Goal: Information Seeking & Learning: Learn about a topic

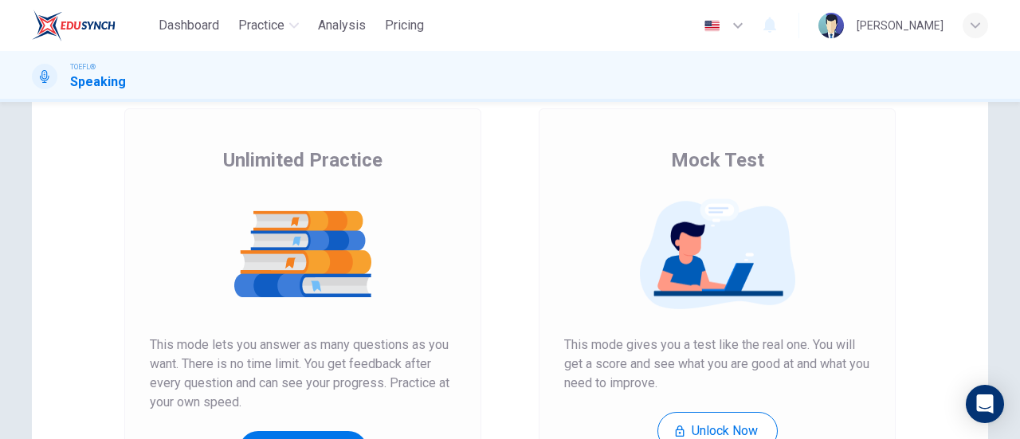
scroll to position [239, 0]
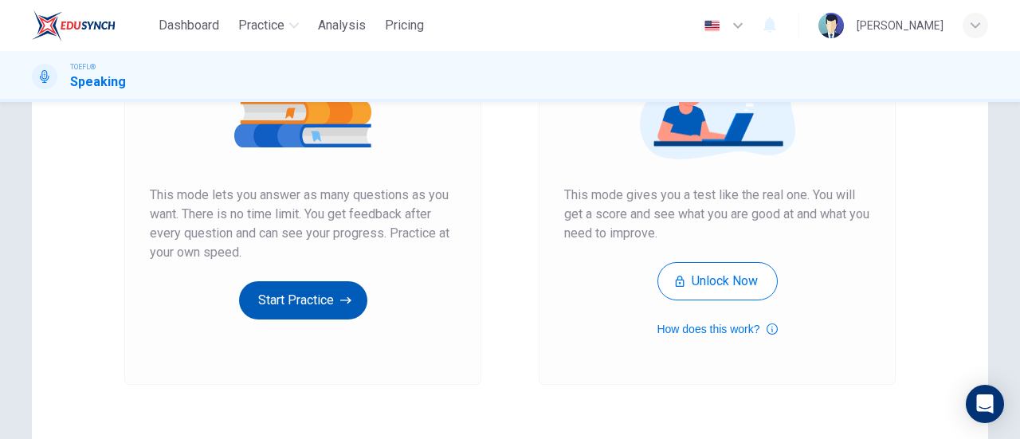
click at [341, 301] on icon "button" at bounding box center [345, 301] width 11 height 16
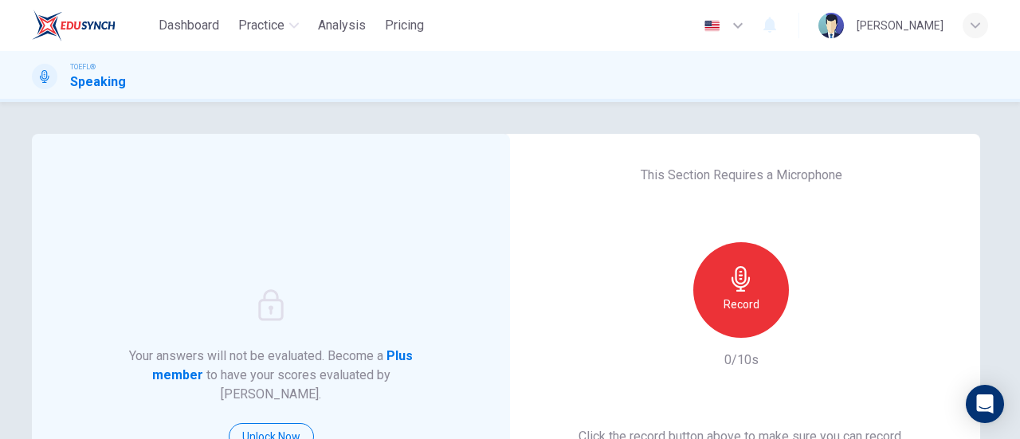
scroll to position [80, 0]
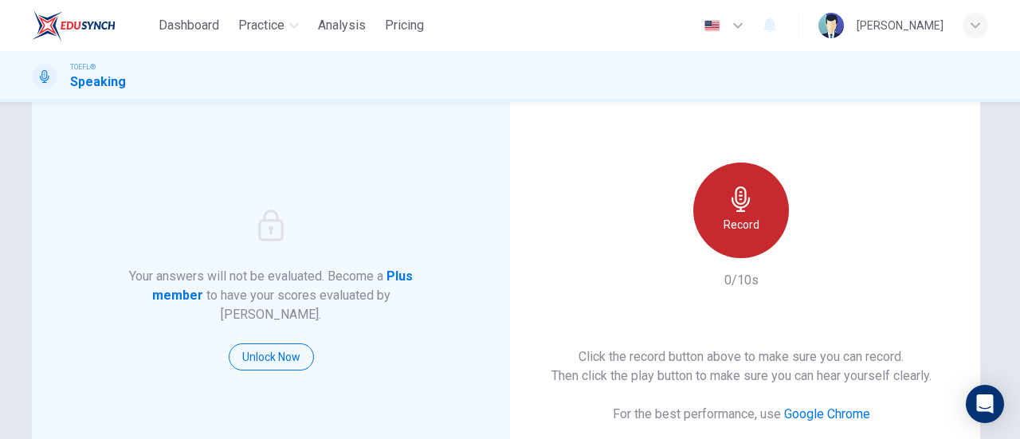
click at [743, 229] on h6 "Record" at bounding box center [742, 224] width 36 height 19
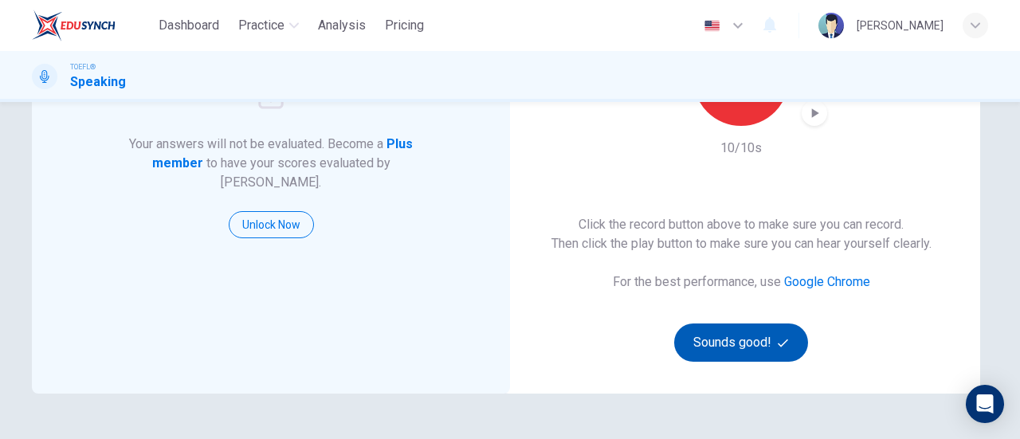
scroll to position [332, 0]
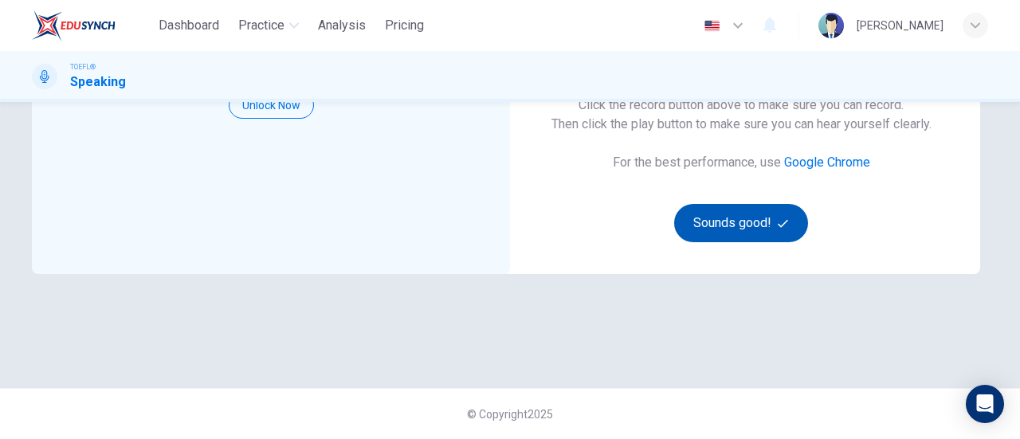
click at [754, 222] on button "Sounds good!" at bounding box center [741, 223] width 134 height 38
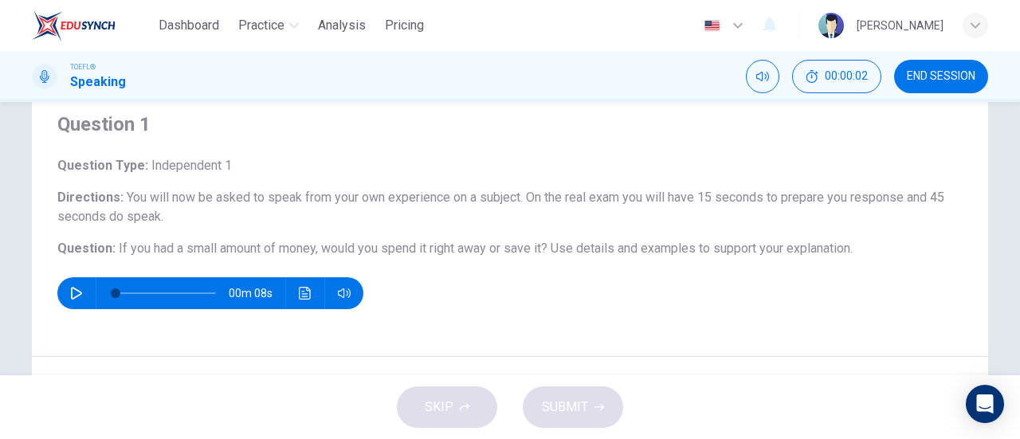
scroll to position [80, 0]
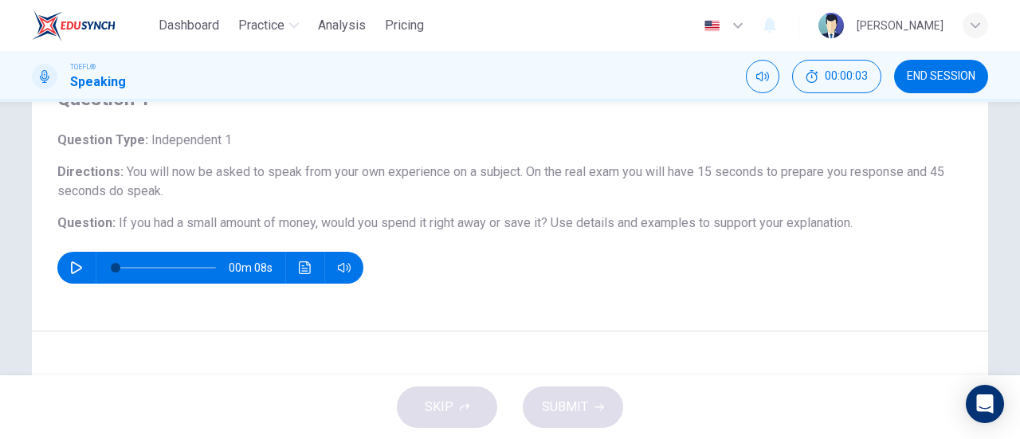
click at [71, 262] on icon "button" at bounding box center [76, 267] width 11 height 13
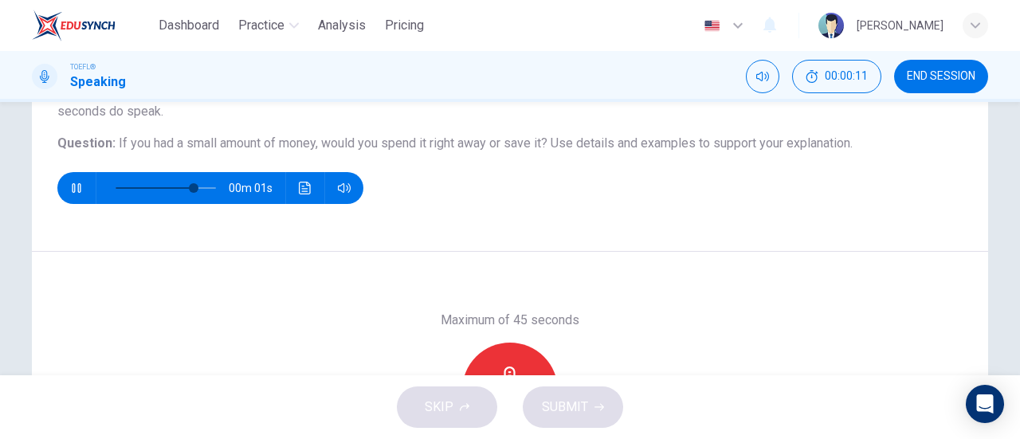
scroll to position [239, 0]
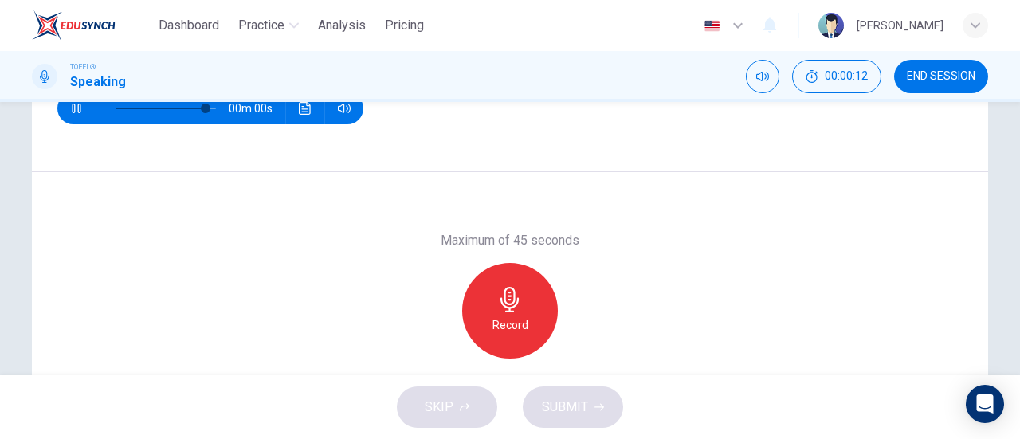
type input "0"
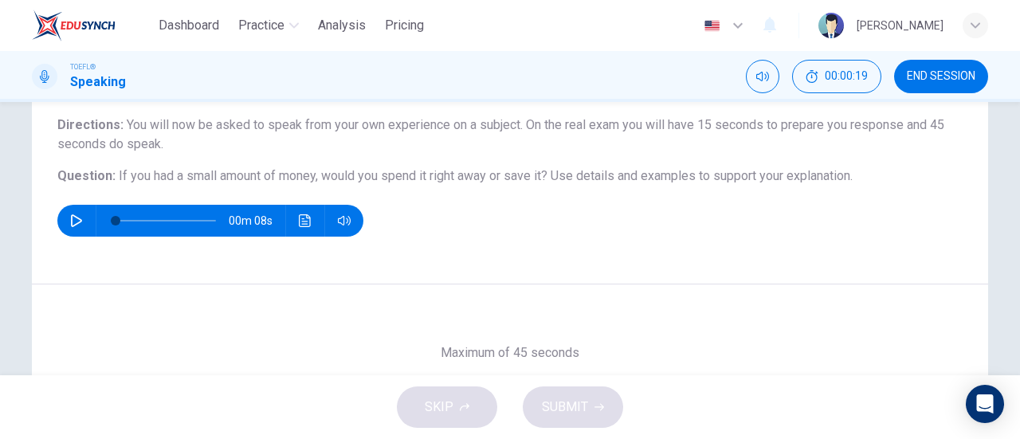
scroll to position [159, 0]
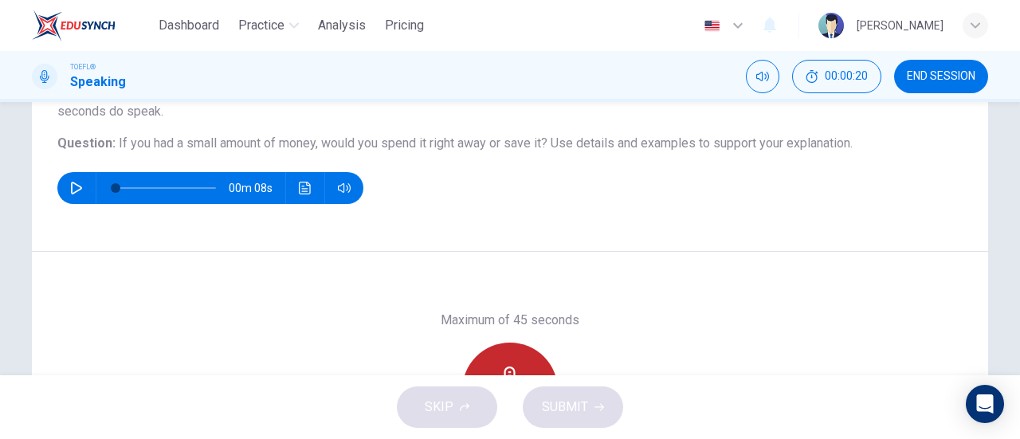
click at [496, 360] on div "Record" at bounding box center [510, 391] width 96 height 96
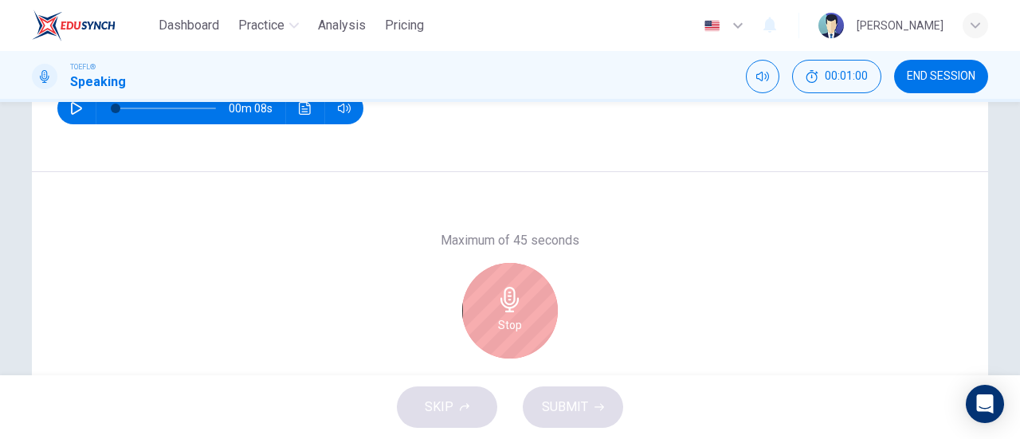
scroll to position [265, 0]
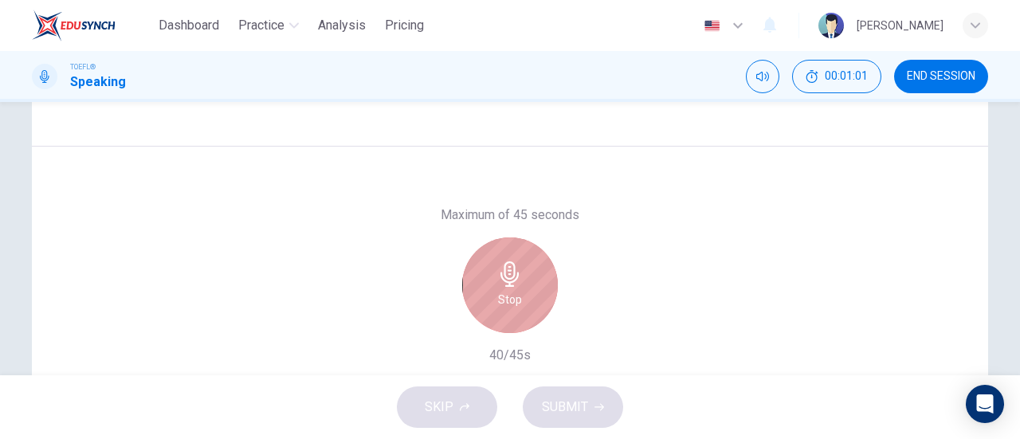
click at [531, 282] on div "Stop" at bounding box center [510, 286] width 96 height 96
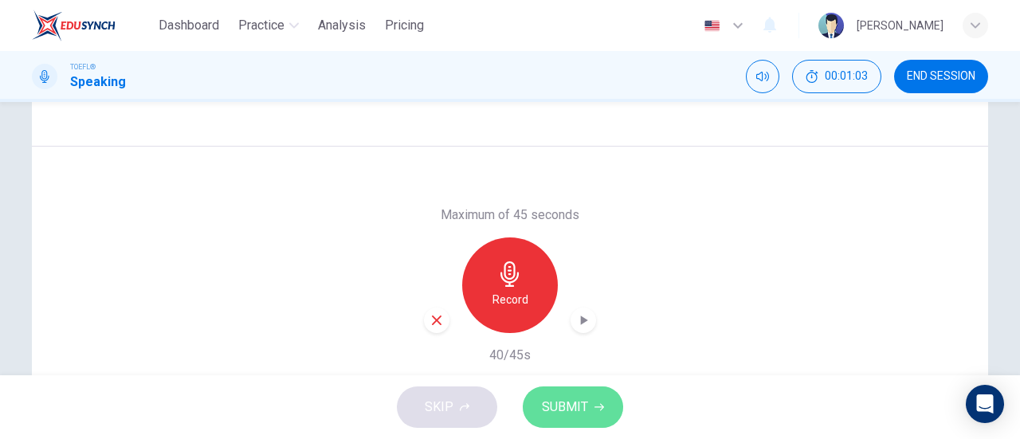
click at [564, 395] on button "SUBMIT" at bounding box center [573, 407] width 100 height 41
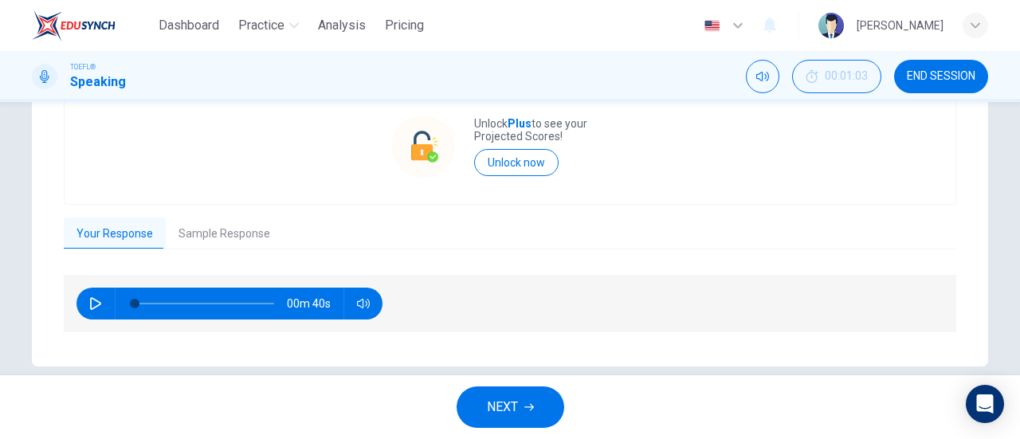
scroll to position [392, 0]
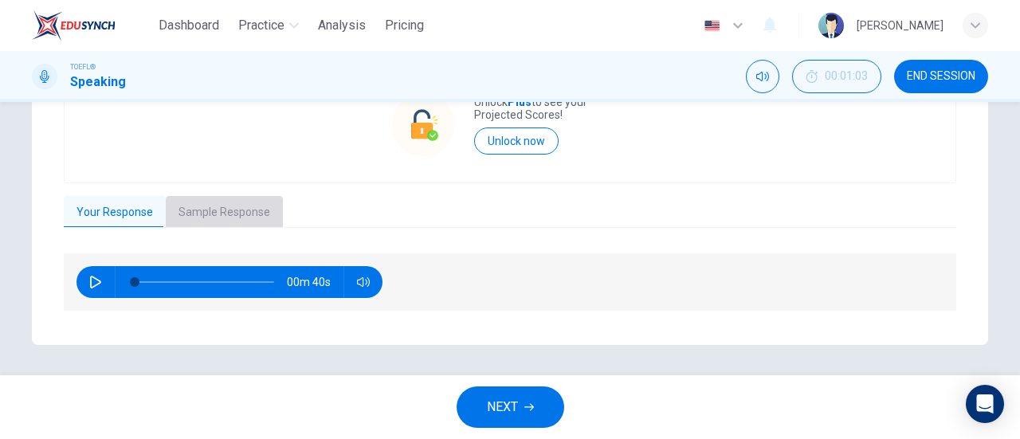
click at [238, 210] on button "Sample Response" at bounding box center [224, 212] width 117 height 33
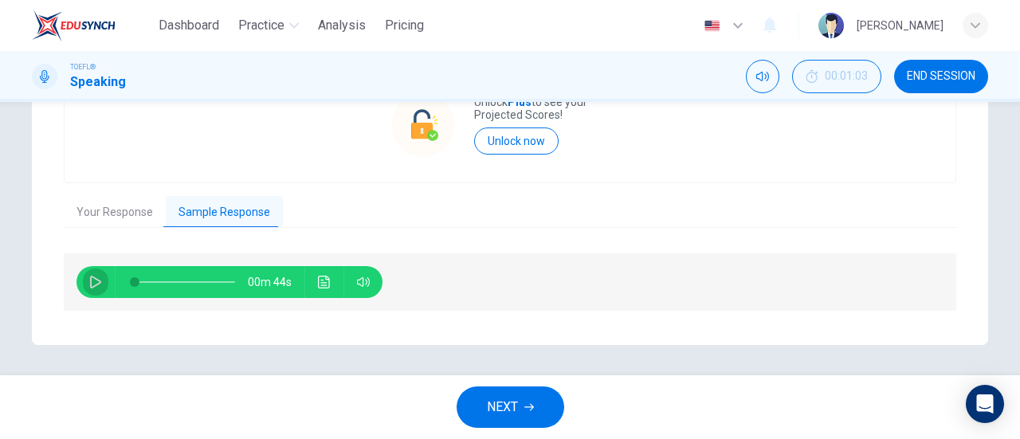
click at [94, 281] on icon "button" at bounding box center [95, 282] width 11 height 13
type input "0"
click at [529, 399] on button "NEXT" at bounding box center [511, 407] width 108 height 41
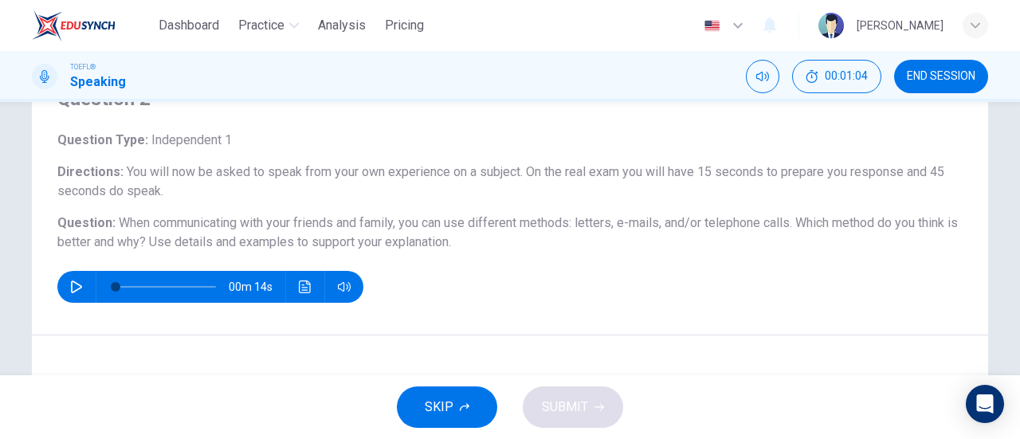
scroll to position [239, 0]
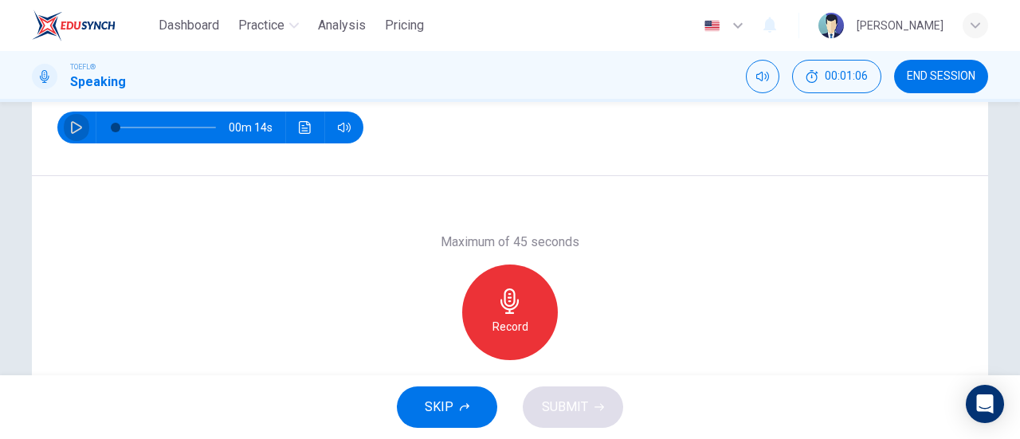
click at [73, 128] on icon "button" at bounding box center [76, 127] width 13 height 13
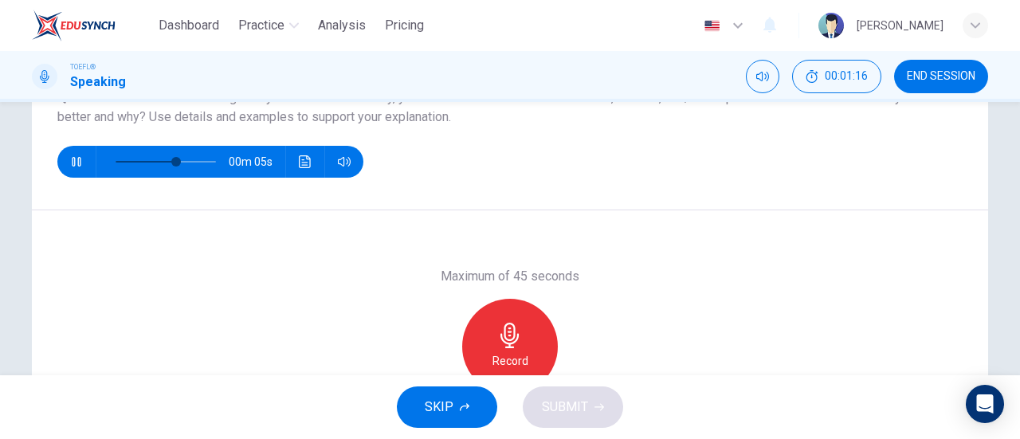
scroll to position [239, 0]
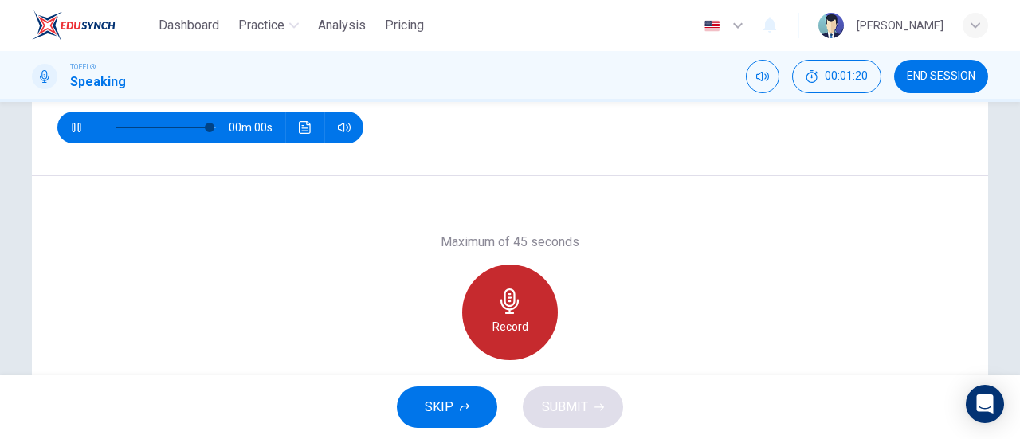
click at [499, 316] on div "Record" at bounding box center [510, 313] width 96 height 96
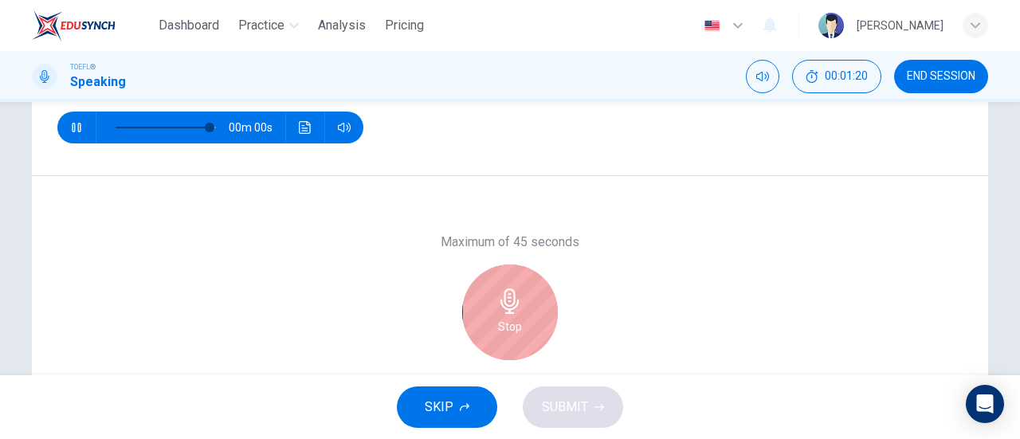
type input "0"
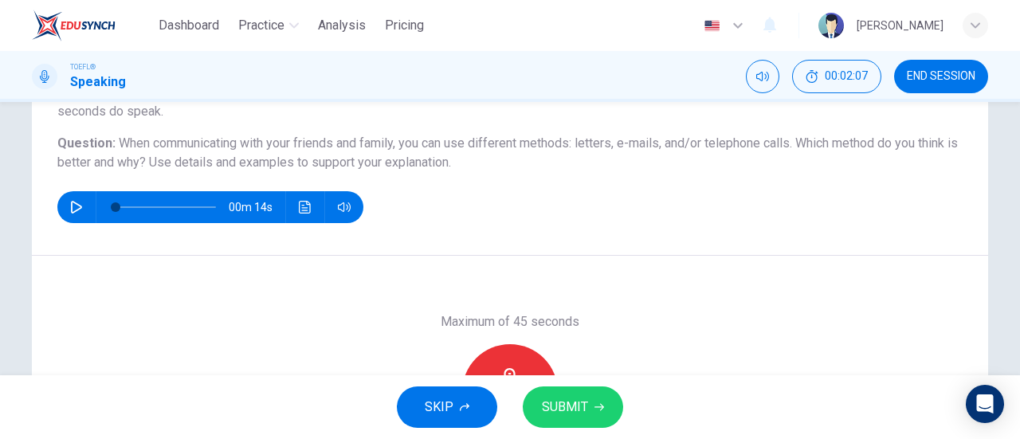
scroll to position [319, 0]
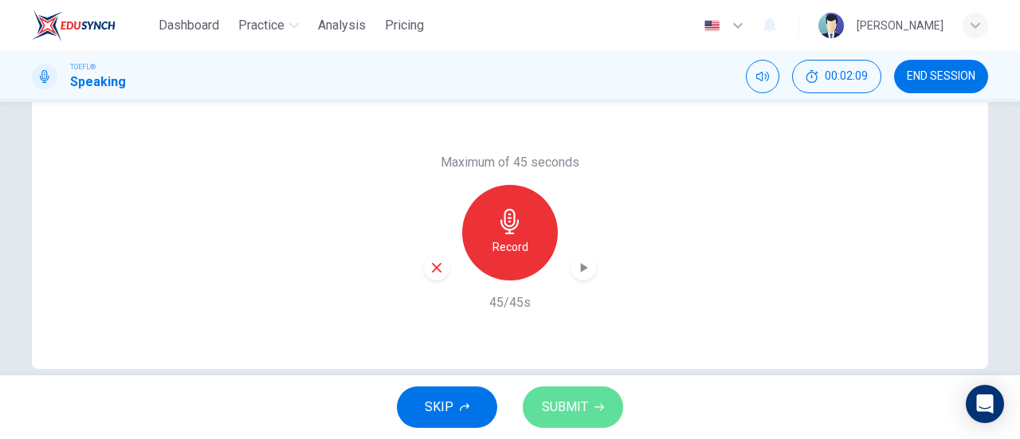
click at [562, 405] on span "SUBMIT" at bounding box center [565, 407] width 46 height 22
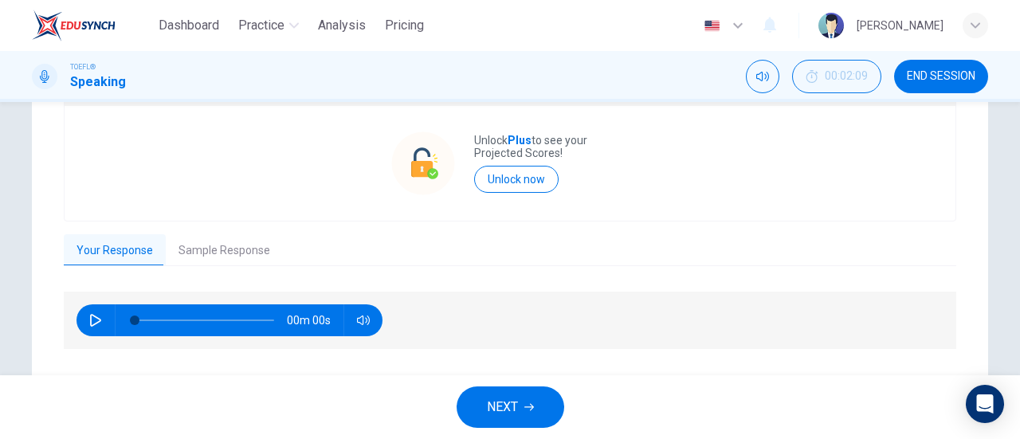
scroll to position [399, 0]
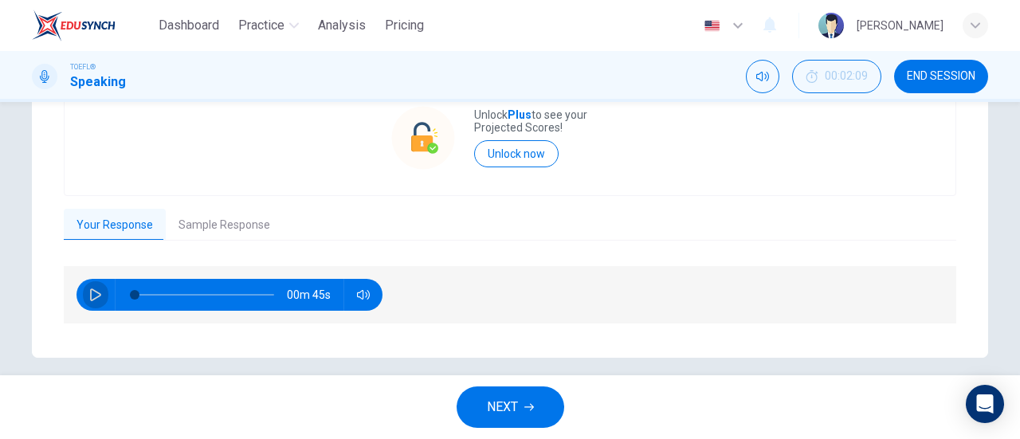
click at [89, 295] on icon "button" at bounding box center [95, 295] width 13 height 13
click at [210, 224] on button "Sample Response" at bounding box center [224, 225] width 117 height 33
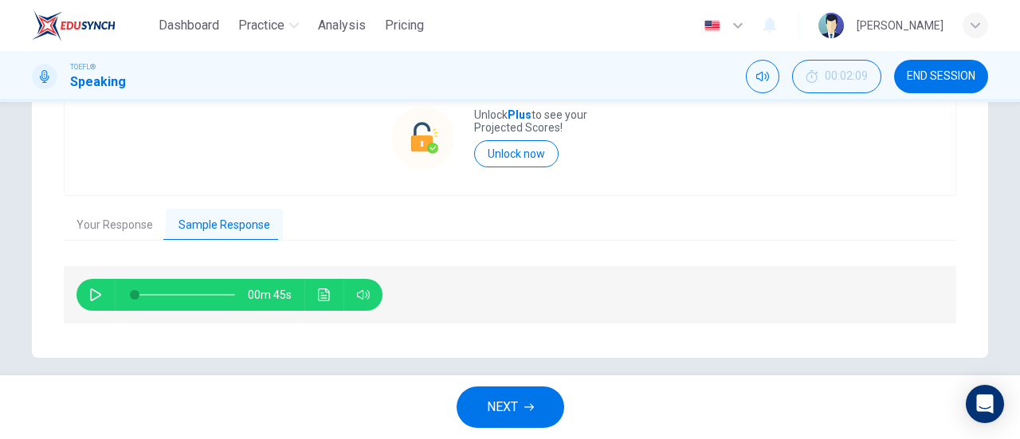
click at [126, 226] on button "Your Response" at bounding box center [115, 225] width 102 height 33
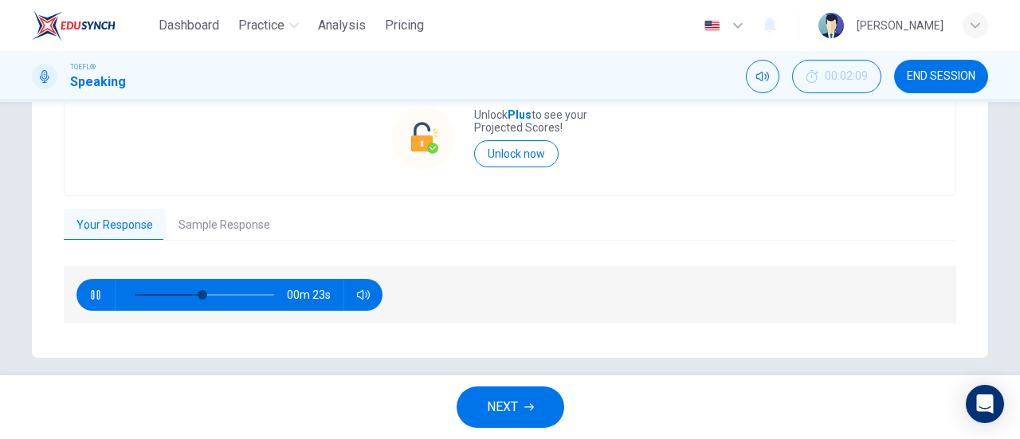
type input "51"
click at [234, 224] on button "Sample Response" at bounding box center [224, 225] width 117 height 33
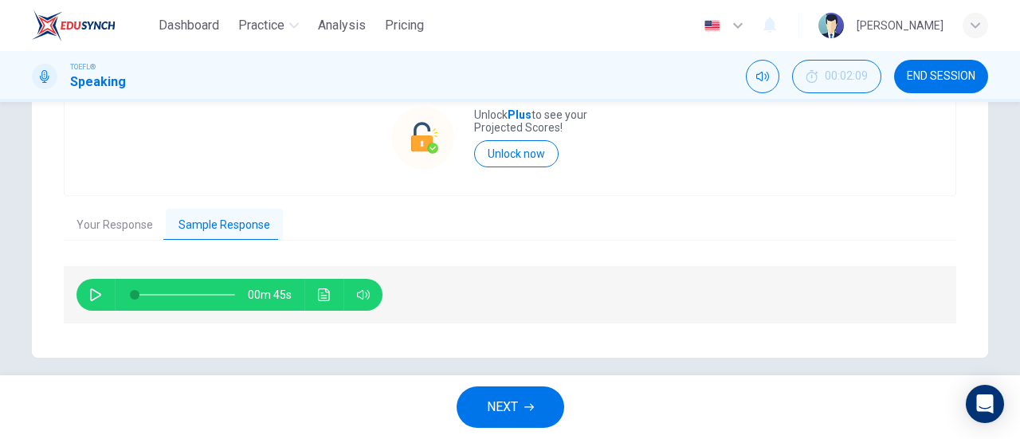
scroll to position [411, 0]
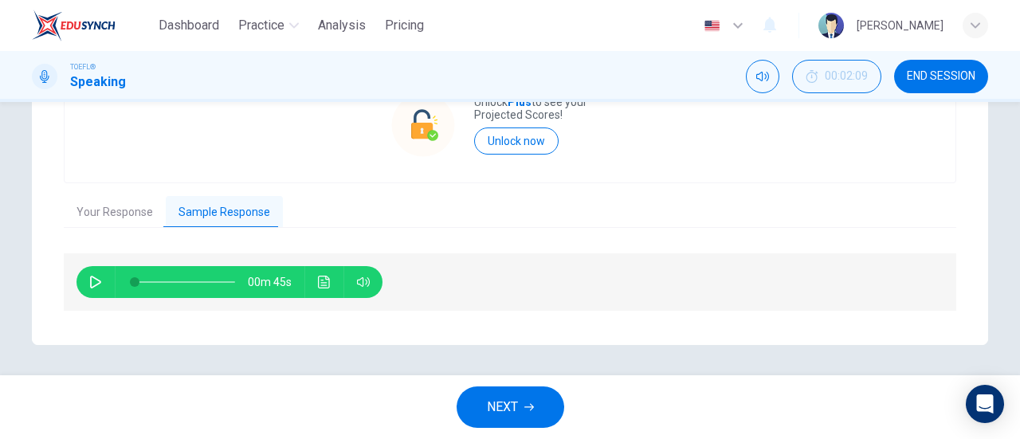
click at [89, 277] on icon "button" at bounding box center [95, 282] width 13 height 13
type input "4"
click at [121, 215] on button "Your Response" at bounding box center [115, 212] width 102 height 33
type input "62"
type input "4"
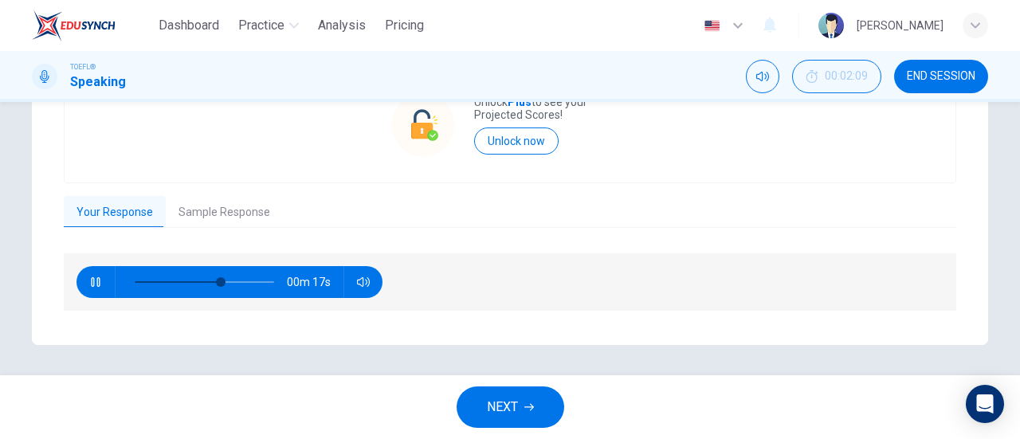
type input "64"
type input "7"
click at [89, 281] on icon "button" at bounding box center [95, 282] width 13 height 13
type input "64"
click at [198, 214] on button "Sample Response" at bounding box center [224, 212] width 117 height 33
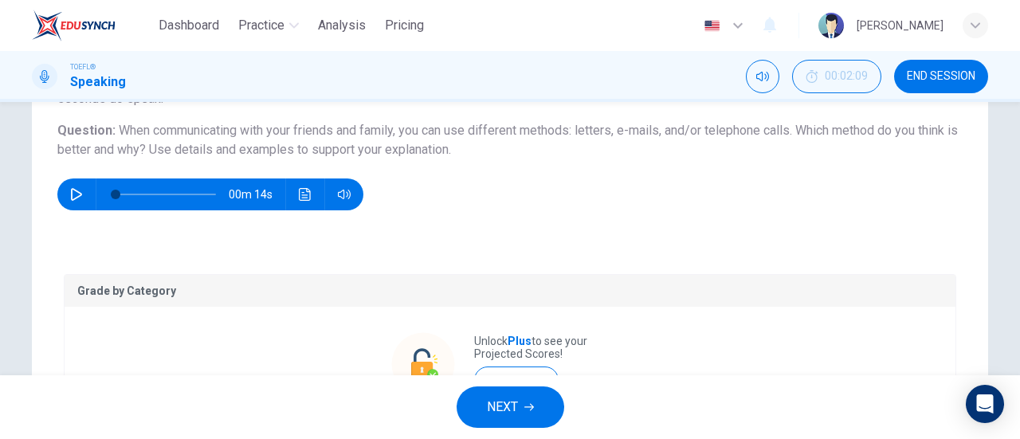
scroll to position [92, 0]
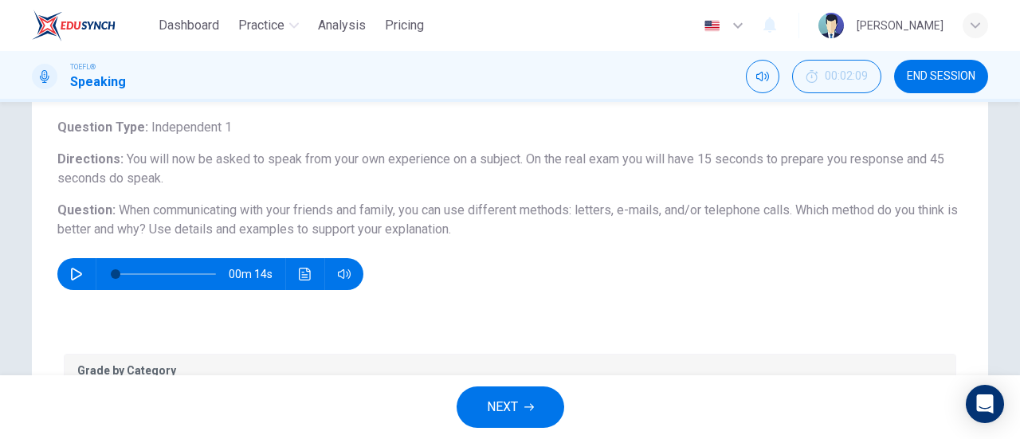
click at [746, 208] on span "When communicating with your friends and family, you can use different methods:…" at bounding box center [507, 219] width 901 height 34
type input "0"
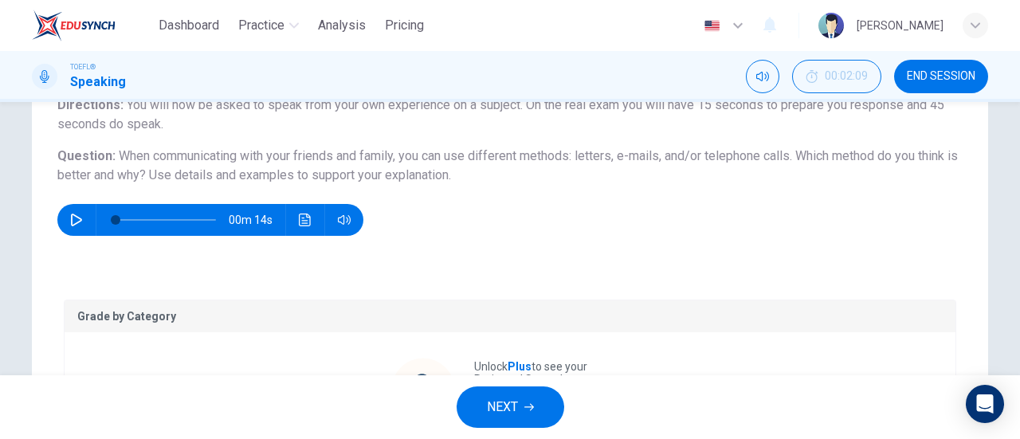
scroll to position [172, 0]
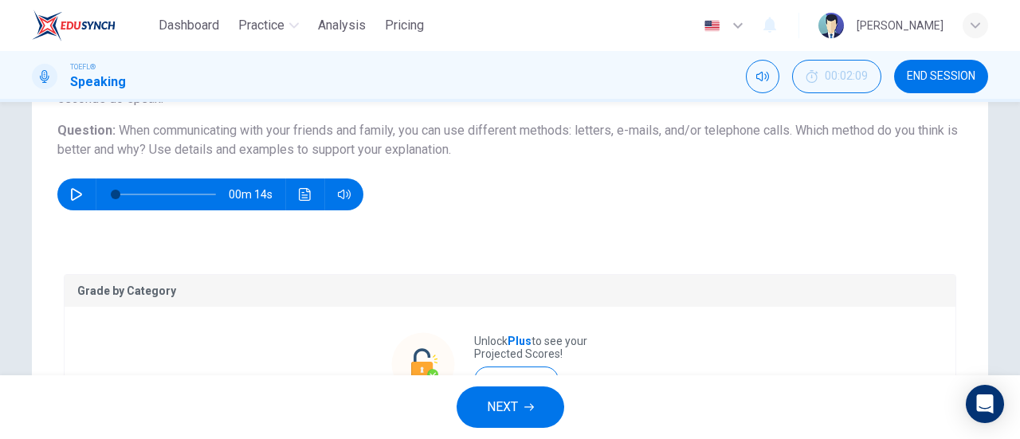
click at [613, 161] on div "Question Type : Independent 1 Directions : You will now be asked to speak from …" at bounding box center [510, 124] width 906 height 172
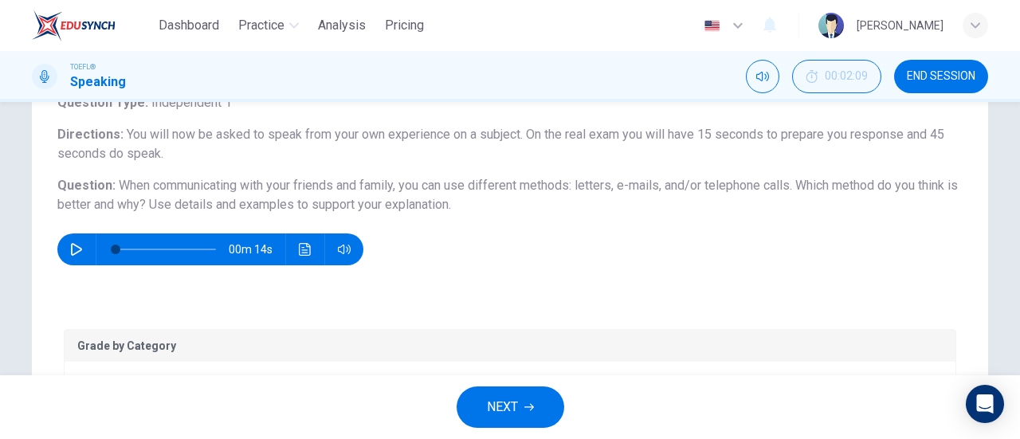
scroll to position [92, 0]
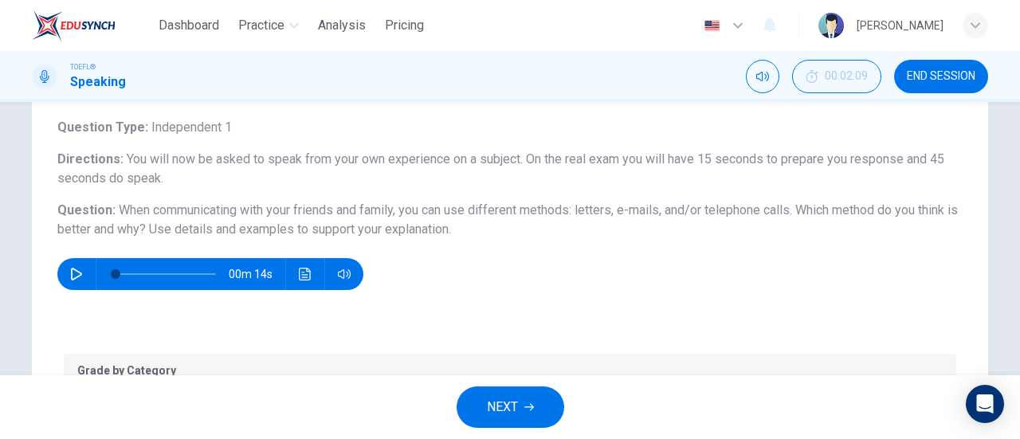
click at [636, 210] on span "When communicating with your friends and family, you can use different methods:…" at bounding box center [507, 219] width 901 height 34
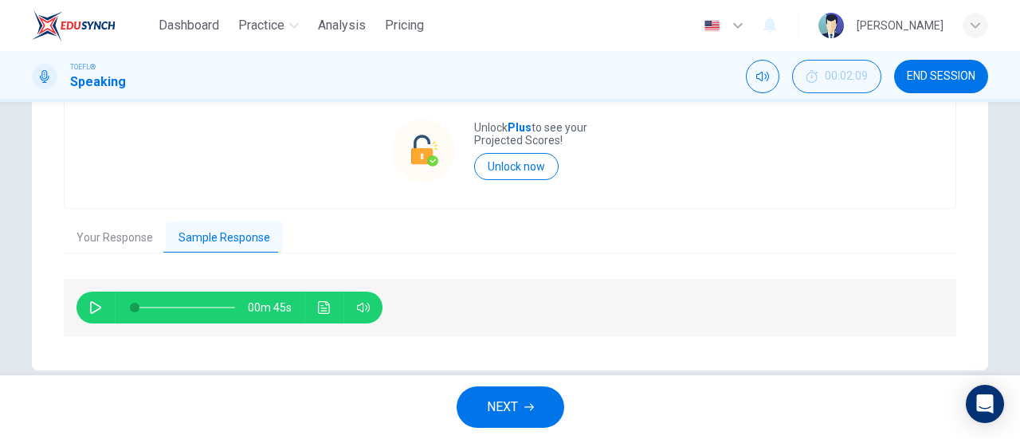
scroll to position [411, 0]
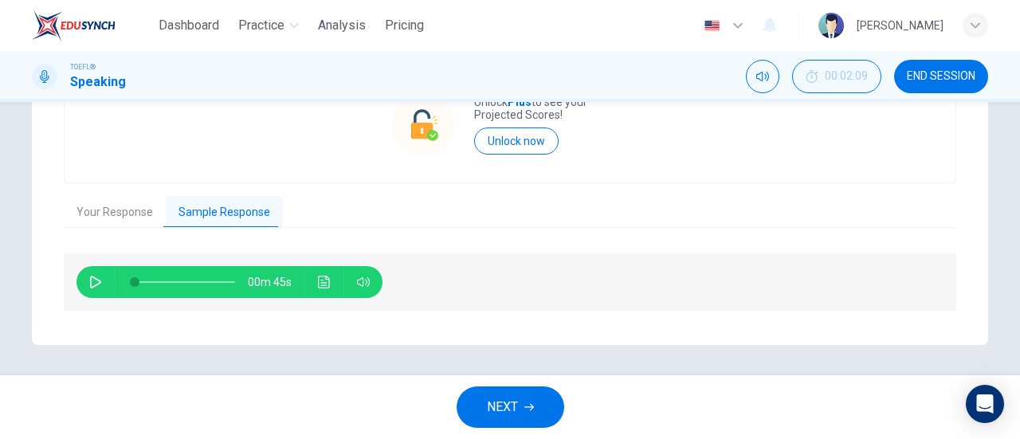
click at [524, 404] on button "NEXT" at bounding box center [511, 407] width 108 height 41
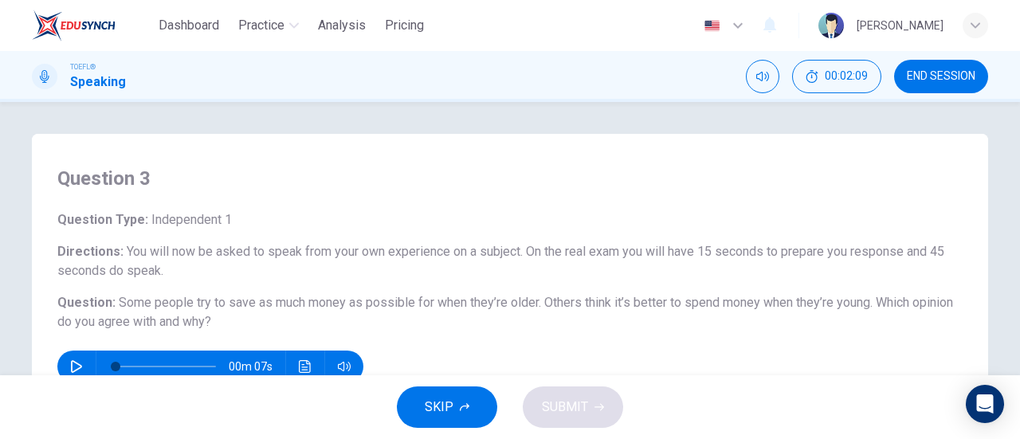
scroll to position [80, 0]
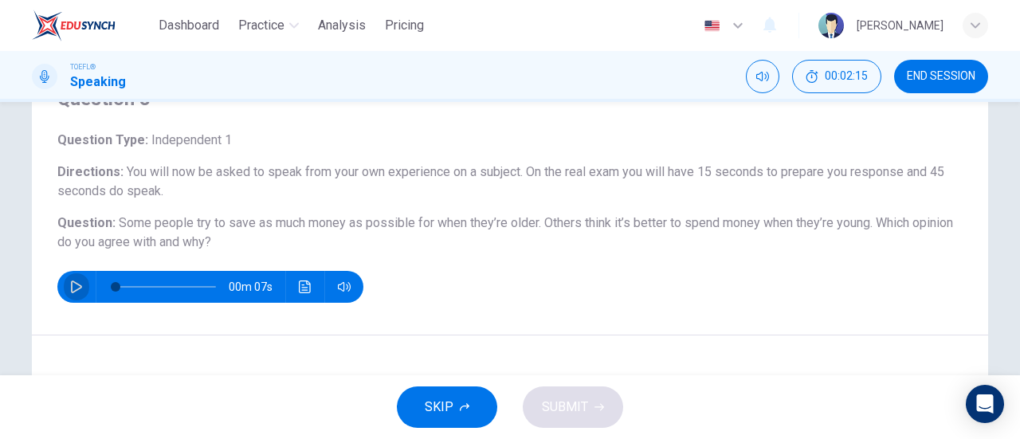
click at [64, 281] on button "button" at bounding box center [77, 287] width 26 height 32
type input "0"
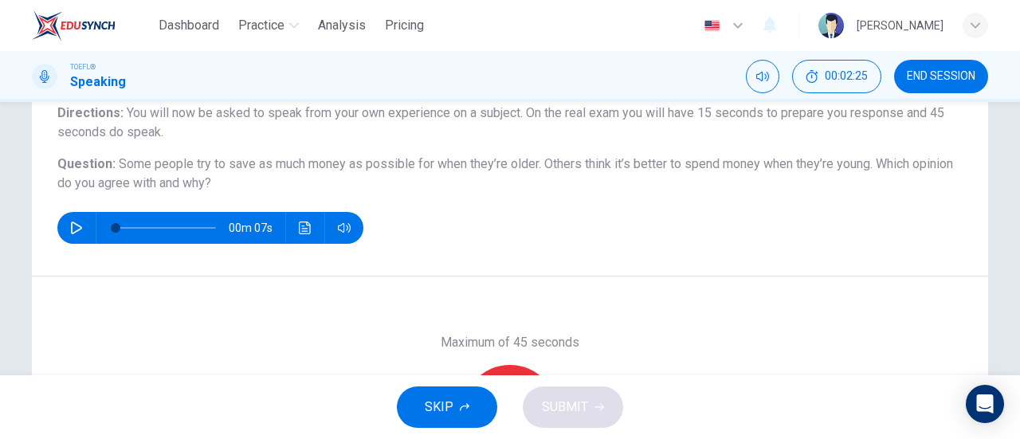
scroll to position [239, 0]
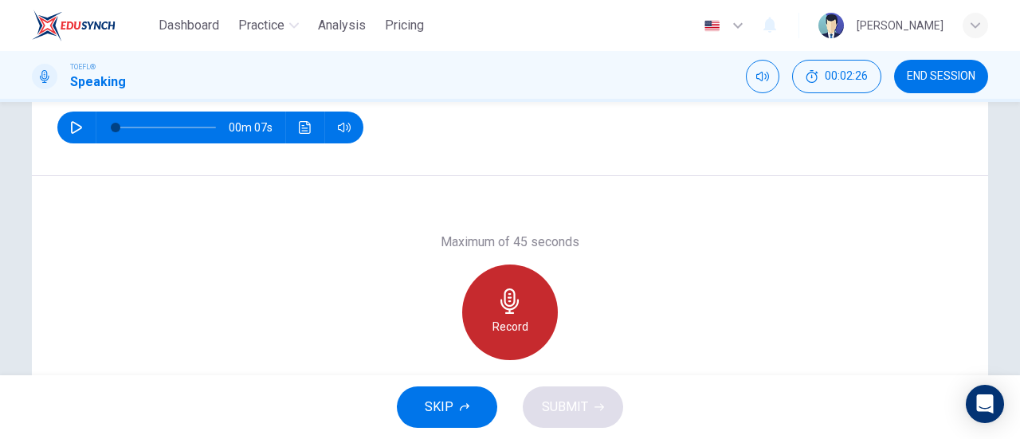
click at [521, 321] on h6 "Record" at bounding box center [511, 326] width 36 height 19
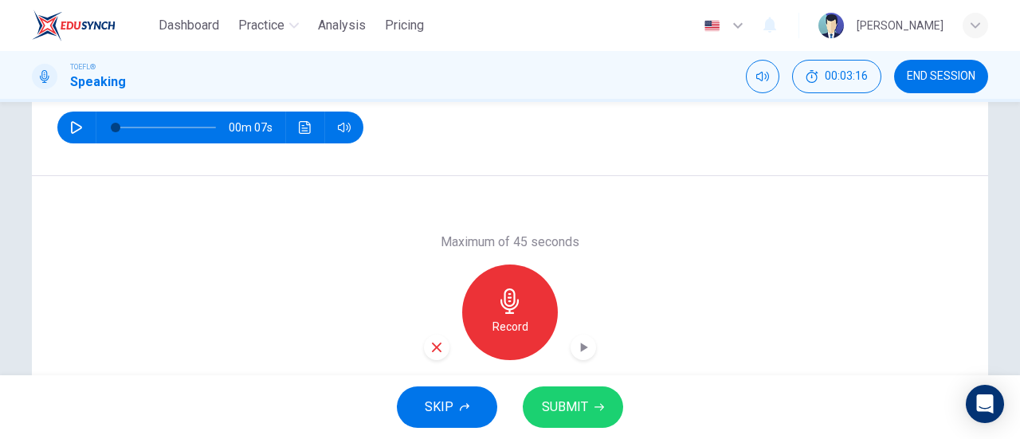
scroll to position [319, 0]
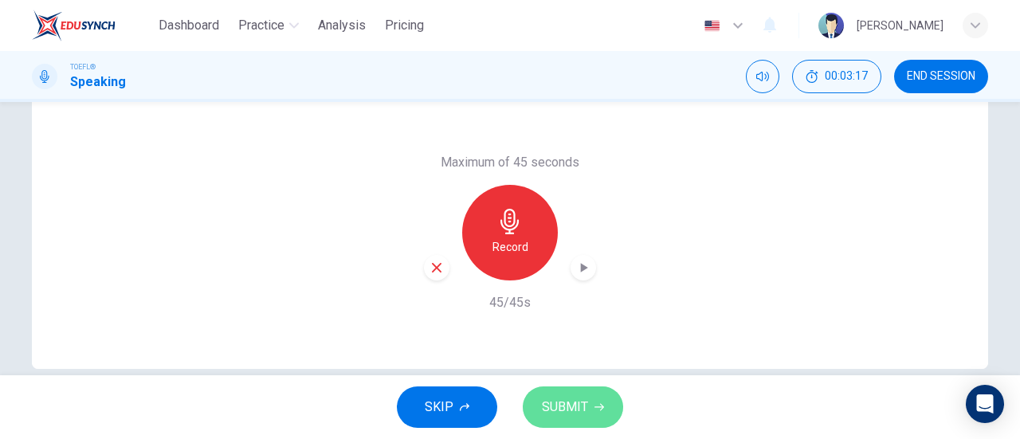
click at [577, 396] on span "SUBMIT" at bounding box center [565, 407] width 46 height 22
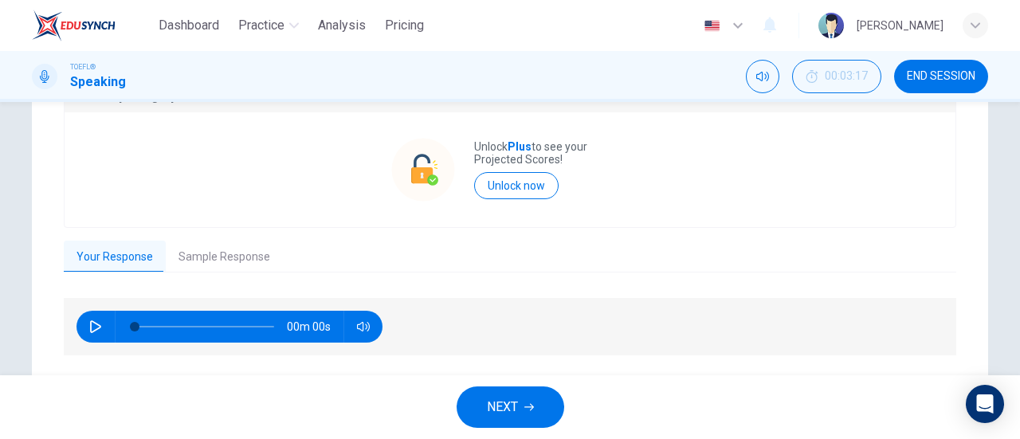
scroll to position [411, 0]
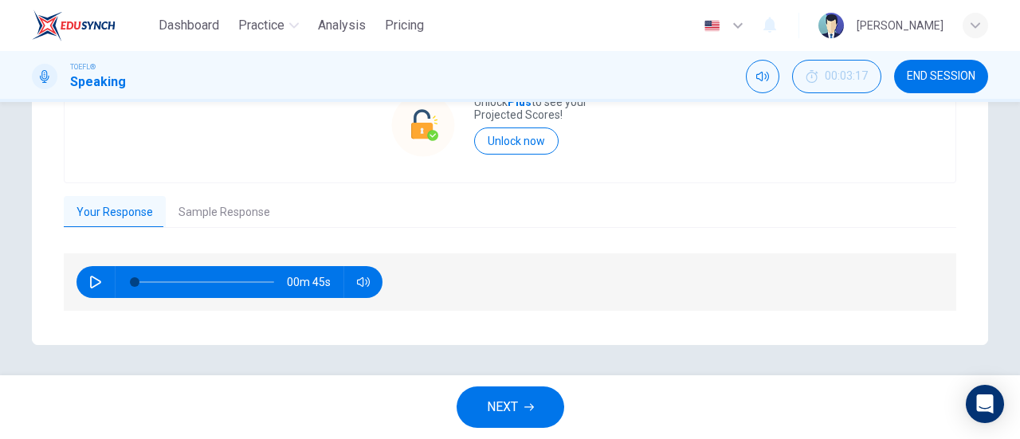
click at [94, 285] on icon "button" at bounding box center [95, 282] width 13 height 13
type input "27"
click at [204, 218] on button "Sample Response" at bounding box center [224, 212] width 117 height 33
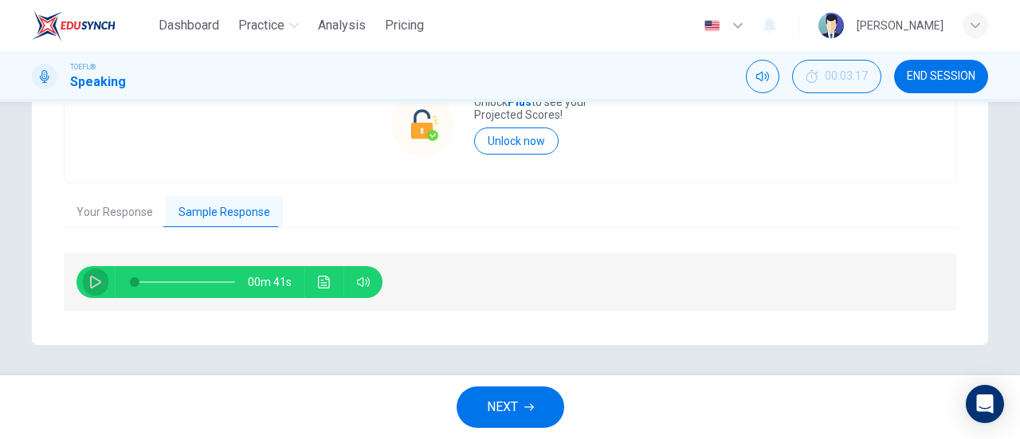
click at [92, 281] on icon "button" at bounding box center [95, 282] width 13 height 13
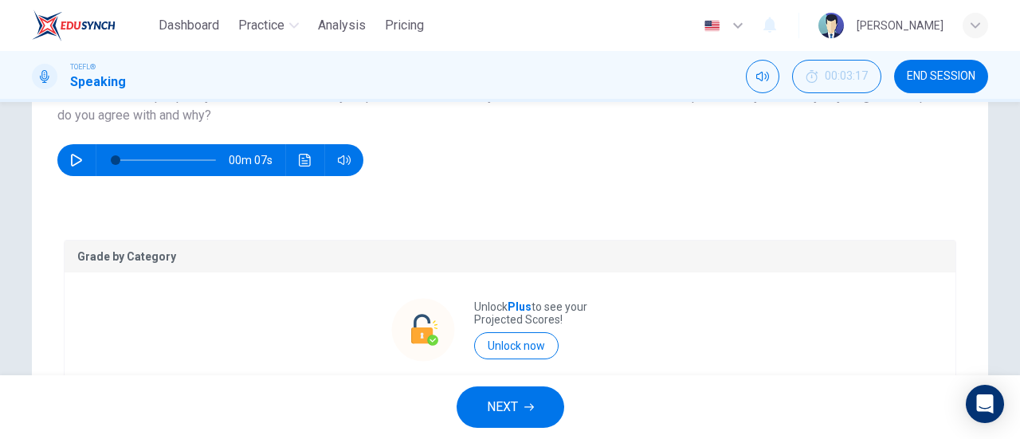
scroll to position [172, 0]
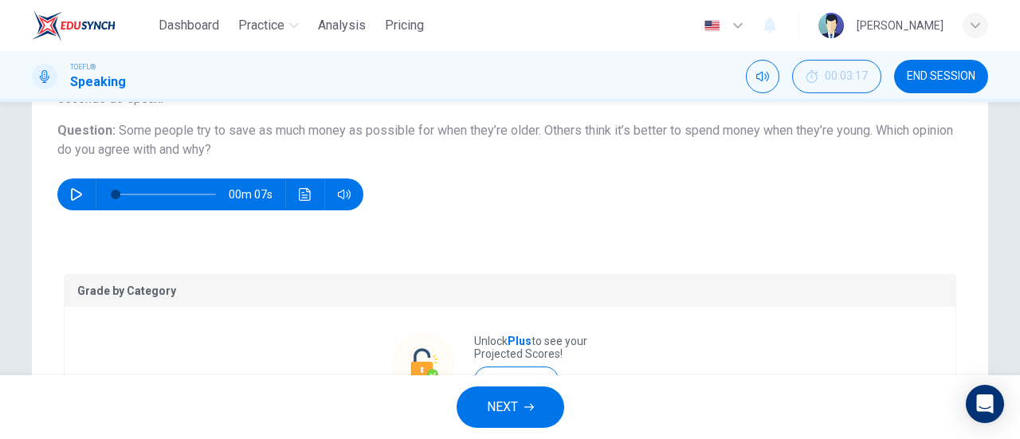
click at [614, 258] on div "Grade by Category Unlock Plus to see your Projected Scores! Unlock now Your Res…" at bounding box center [510, 413] width 957 height 342
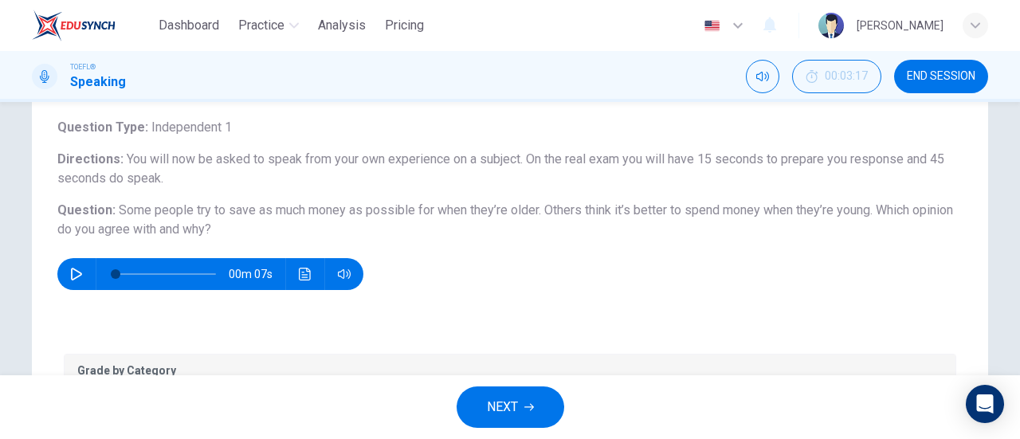
type input "0"
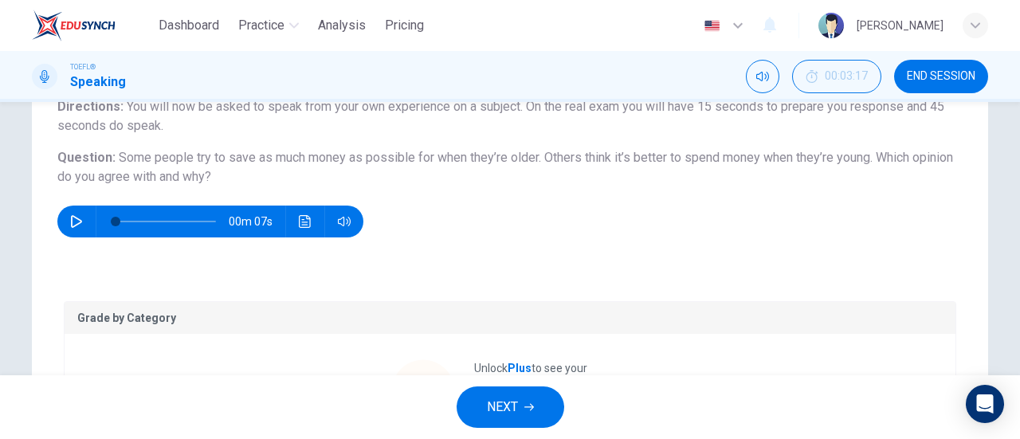
scroll to position [332, 0]
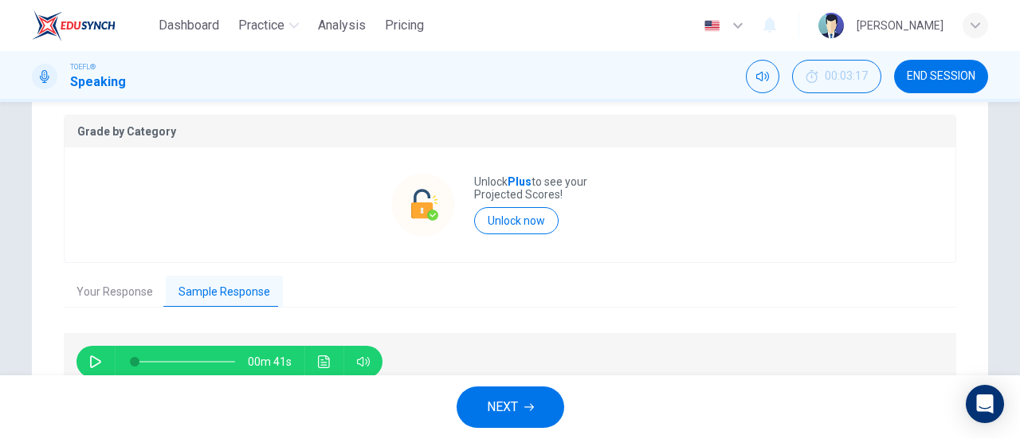
click at [525, 416] on button "NEXT" at bounding box center [511, 407] width 108 height 41
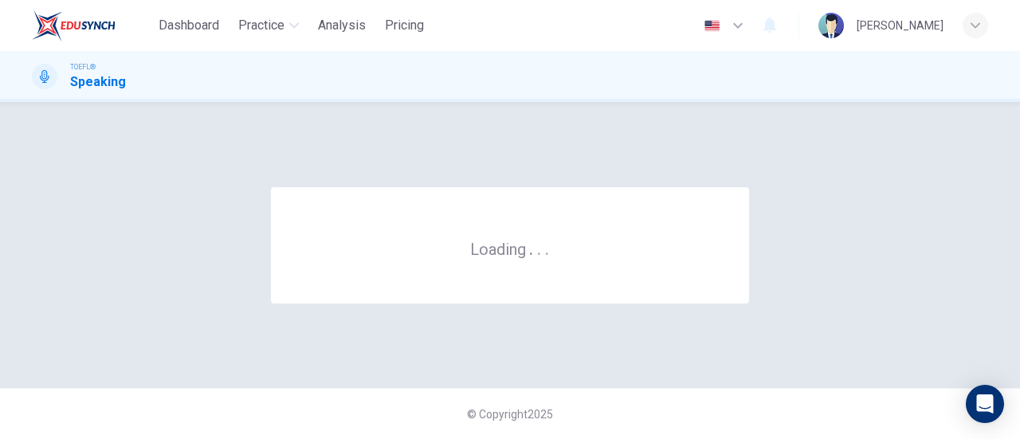
scroll to position [0, 0]
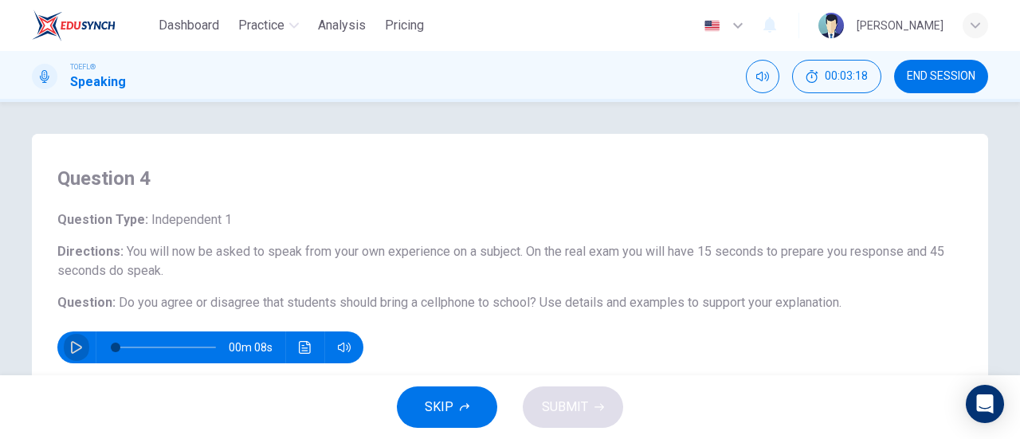
click at [70, 345] on icon "button" at bounding box center [76, 347] width 13 height 13
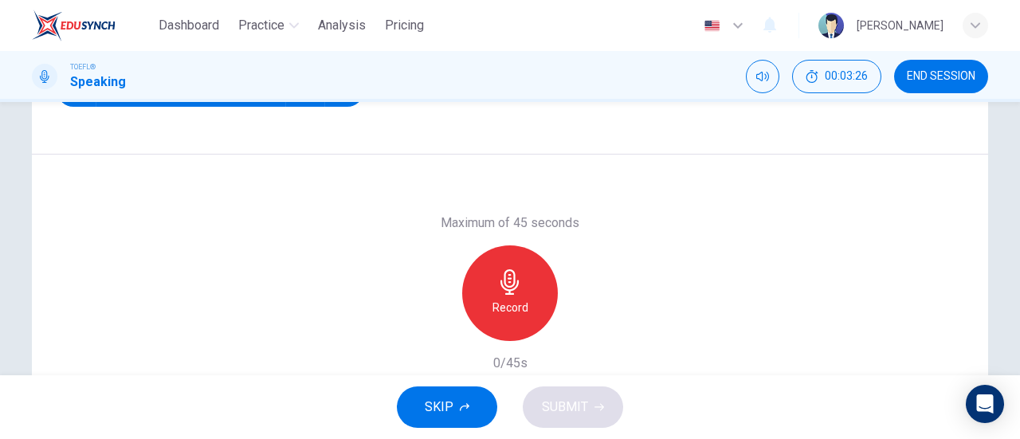
scroll to position [319, 0]
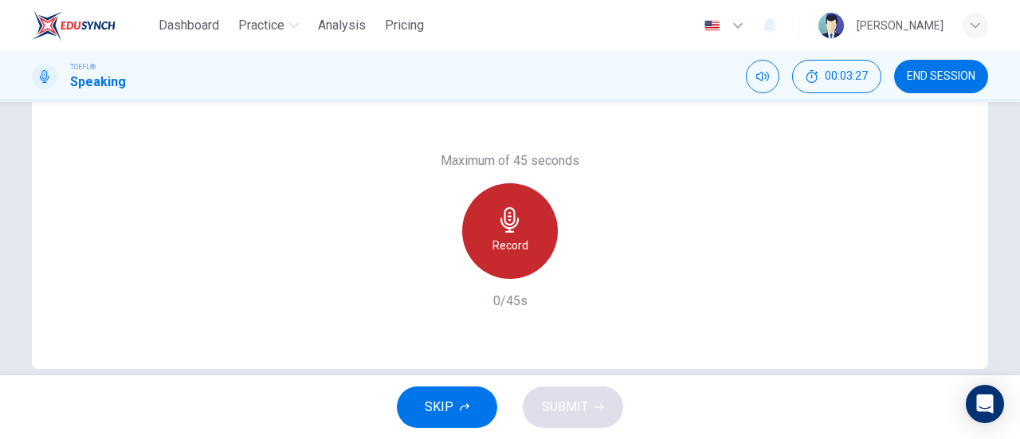
type input "0"
click at [507, 245] on h6 "Record" at bounding box center [511, 245] width 36 height 19
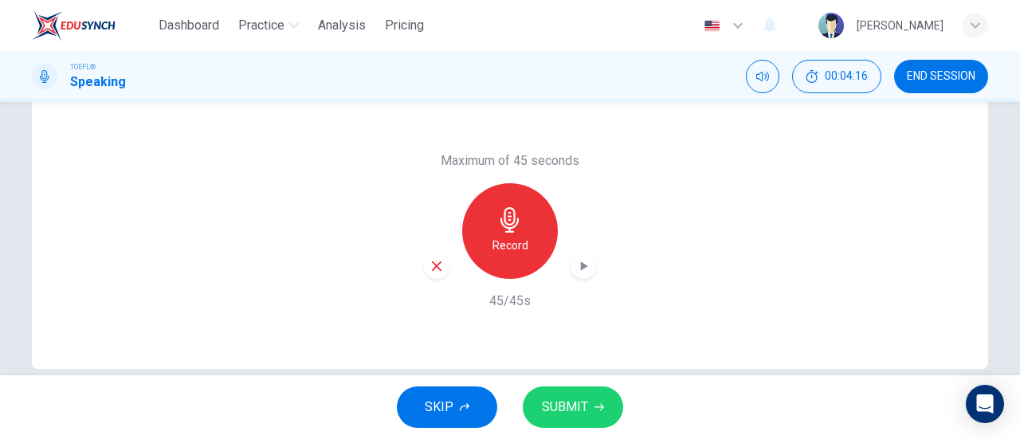
click at [590, 406] on button "SUBMIT" at bounding box center [573, 407] width 100 height 41
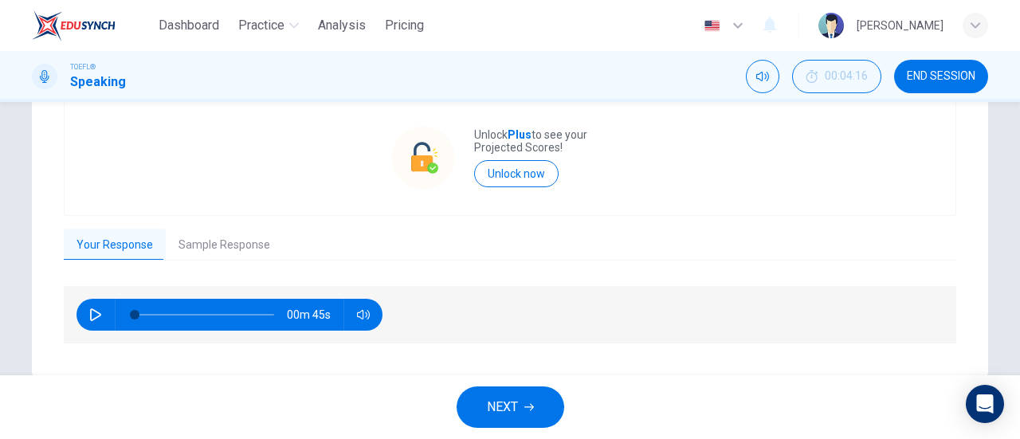
scroll to position [392, 0]
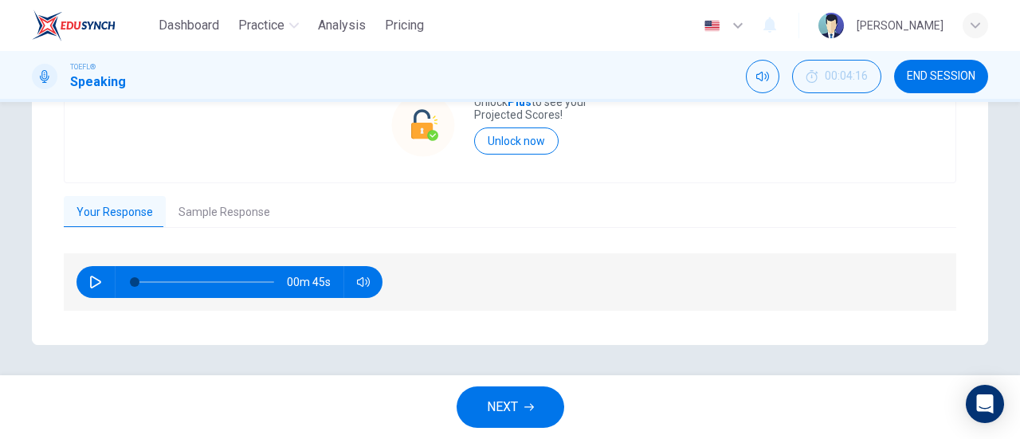
click at [89, 285] on icon "button" at bounding box center [95, 282] width 13 height 13
type input "82"
click at [236, 208] on button "Sample Response" at bounding box center [224, 212] width 117 height 33
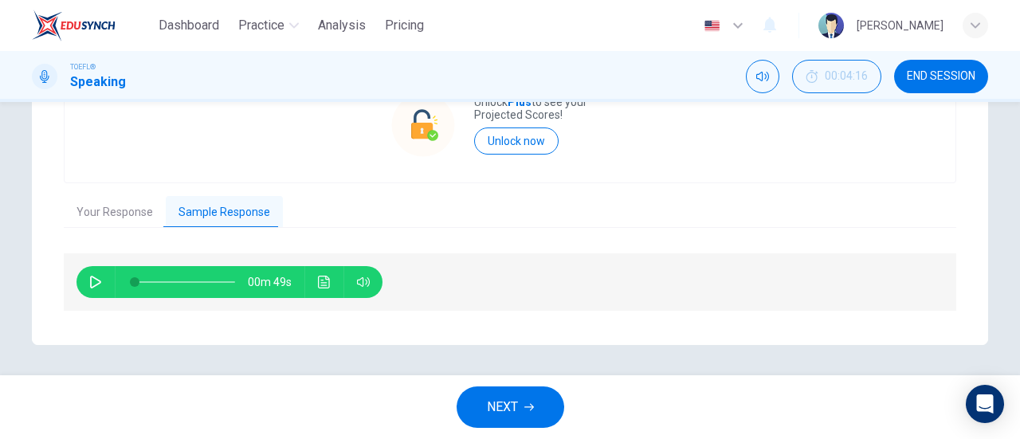
click at [89, 279] on icon "button" at bounding box center [95, 282] width 13 height 13
type input "2"
click at [132, 213] on button "Your Response" at bounding box center [115, 212] width 102 height 33
type input "88"
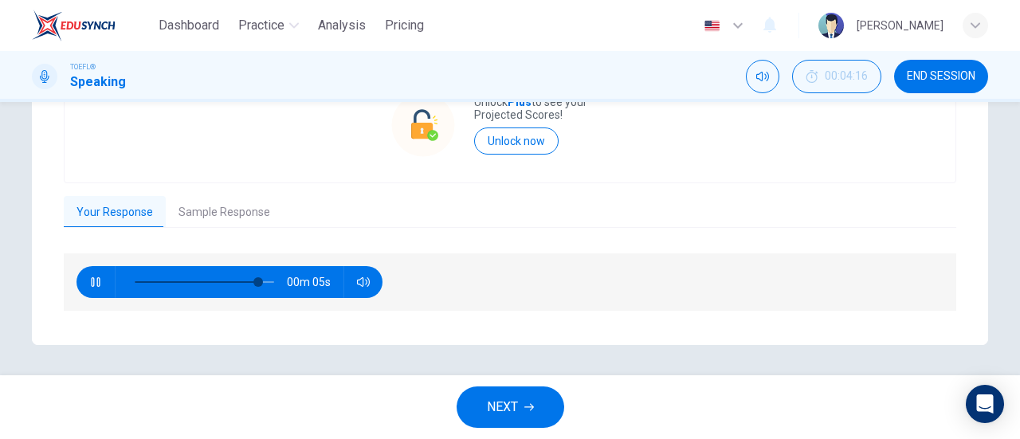
type input "4"
click at [89, 280] on icon "button" at bounding box center [95, 282] width 13 height 13
type input "91"
click at [201, 214] on button "Sample Response" at bounding box center [224, 212] width 117 height 33
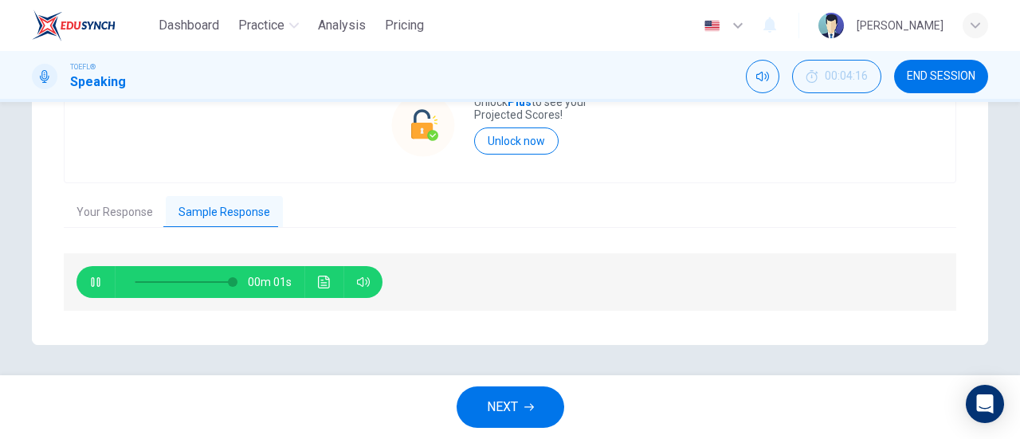
type input "0"
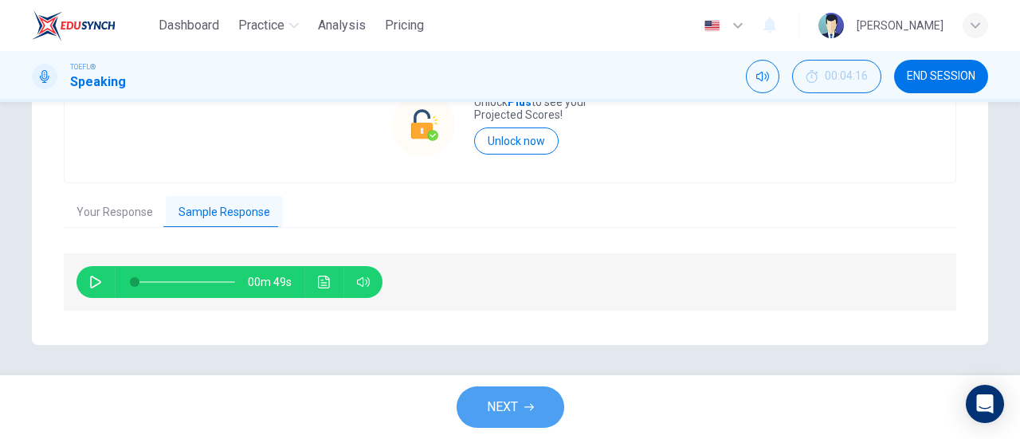
click at [503, 409] on span "NEXT" at bounding box center [502, 407] width 31 height 22
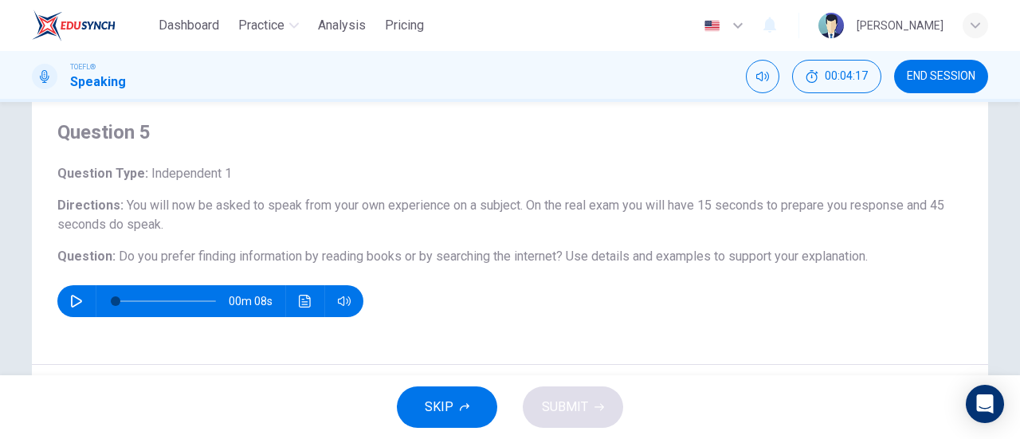
scroll to position [80, 0]
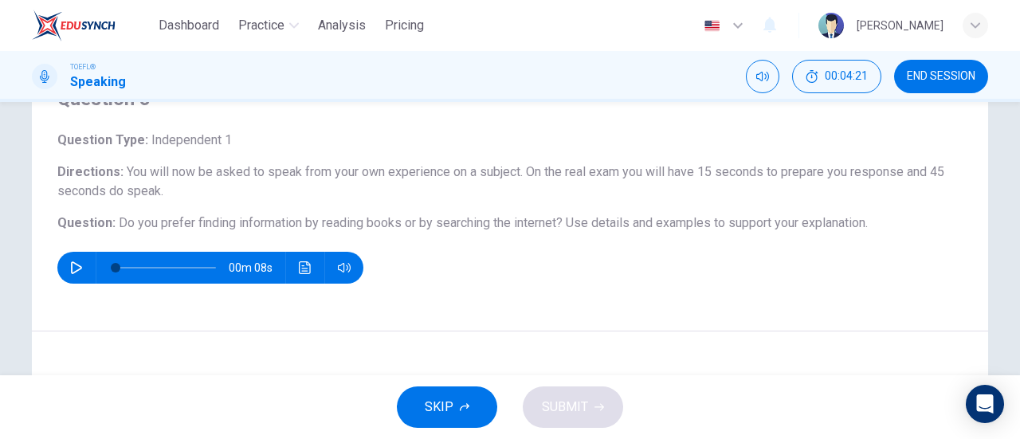
click at [76, 264] on icon "button" at bounding box center [76, 267] width 13 height 13
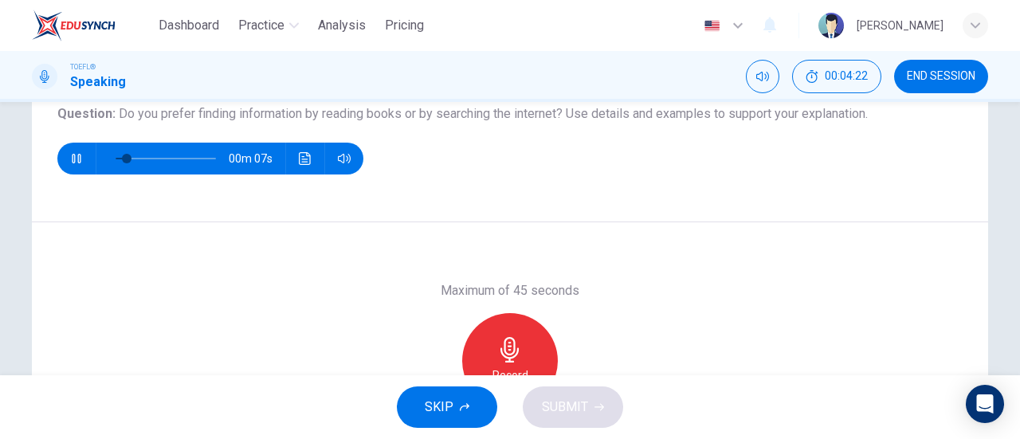
scroll to position [344, 0]
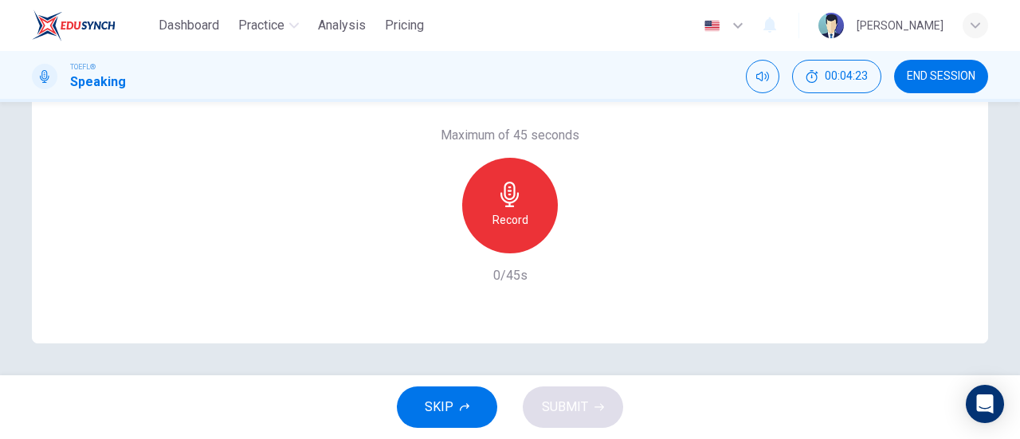
click at [524, 210] on div "Record" at bounding box center [510, 206] width 96 height 96
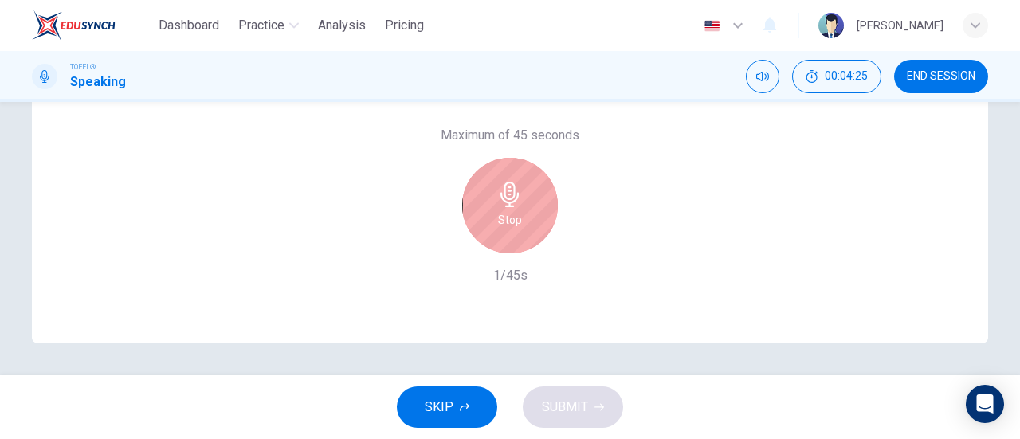
scroll to position [265, 0]
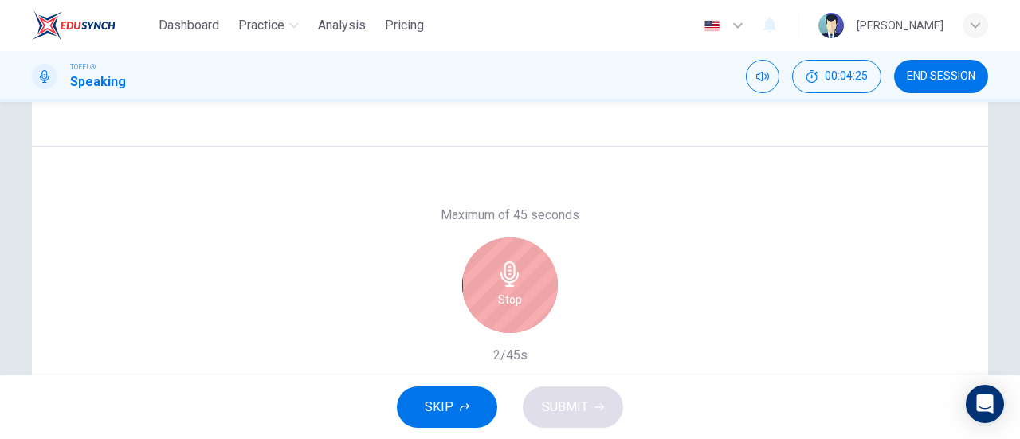
click at [515, 281] on icon "button" at bounding box center [510, 274] width 26 height 26
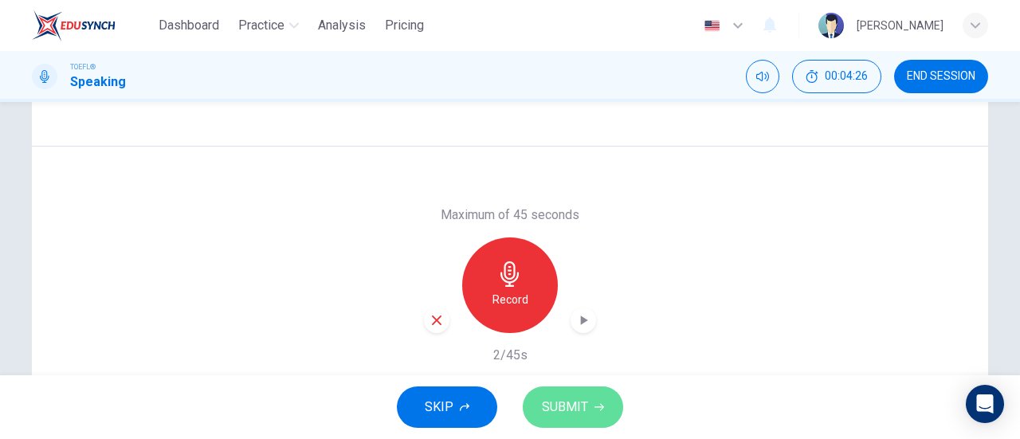
click at [563, 402] on span "SUBMIT" at bounding box center [565, 407] width 46 height 22
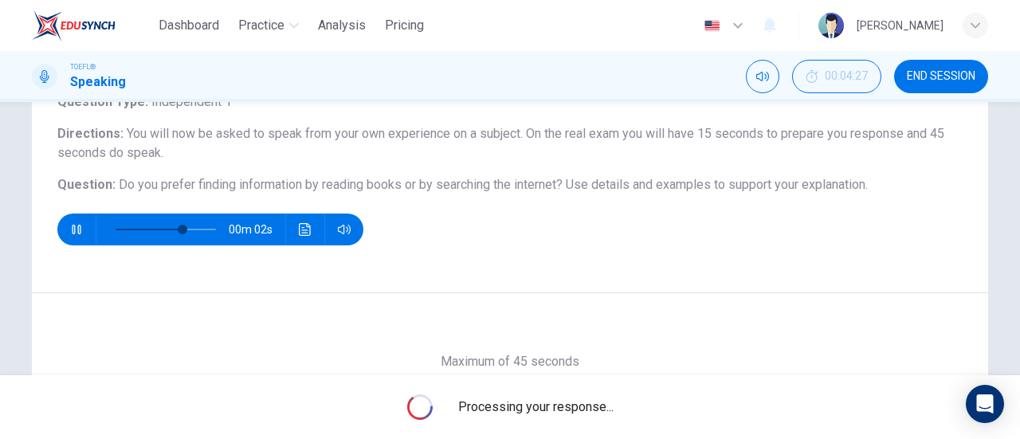
type input "0"
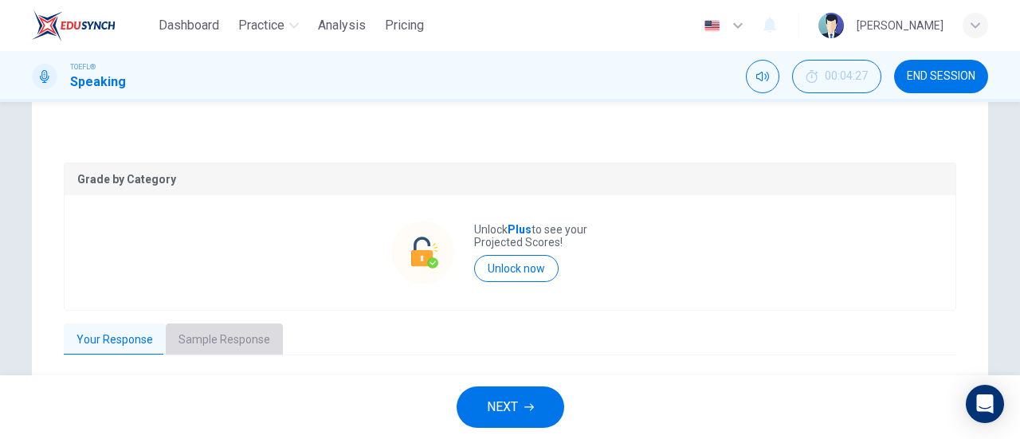
click at [234, 349] on button "Sample Response" at bounding box center [224, 340] width 117 height 33
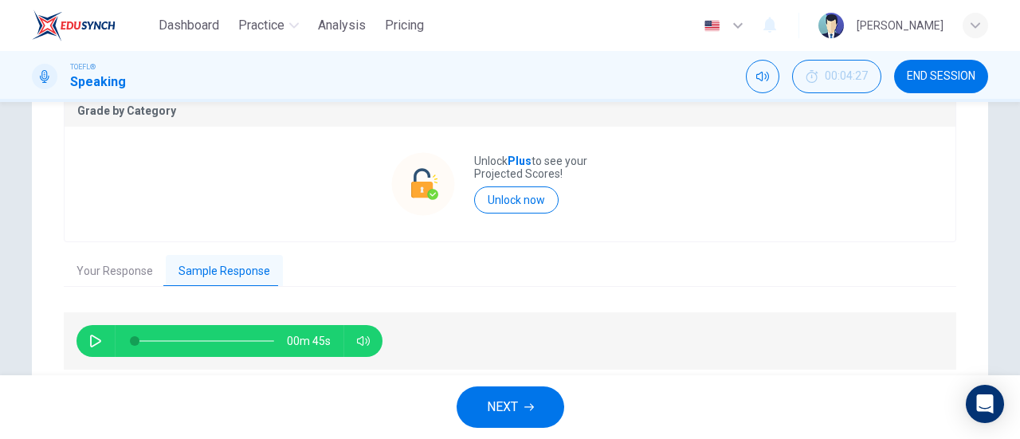
scroll to position [392, 0]
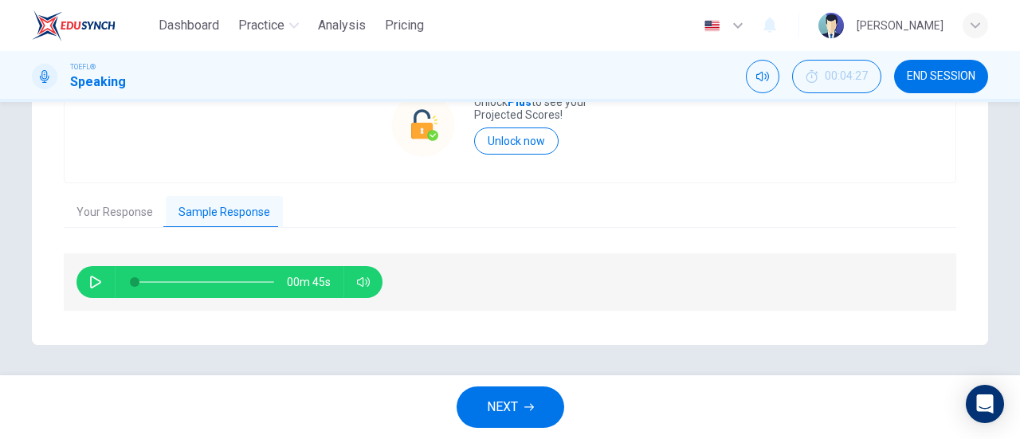
click at [92, 276] on icon "button" at bounding box center [95, 282] width 13 height 13
type input "0"
click at [518, 407] on button "NEXT" at bounding box center [511, 407] width 108 height 41
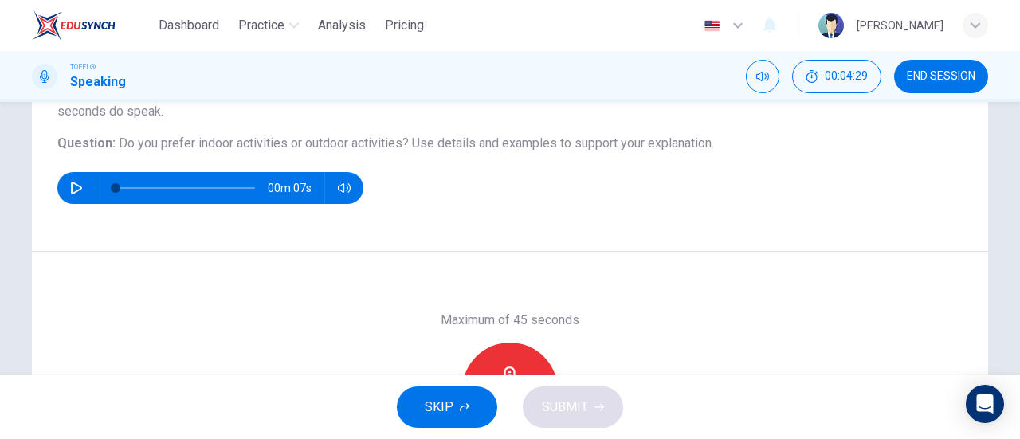
scroll to position [80, 0]
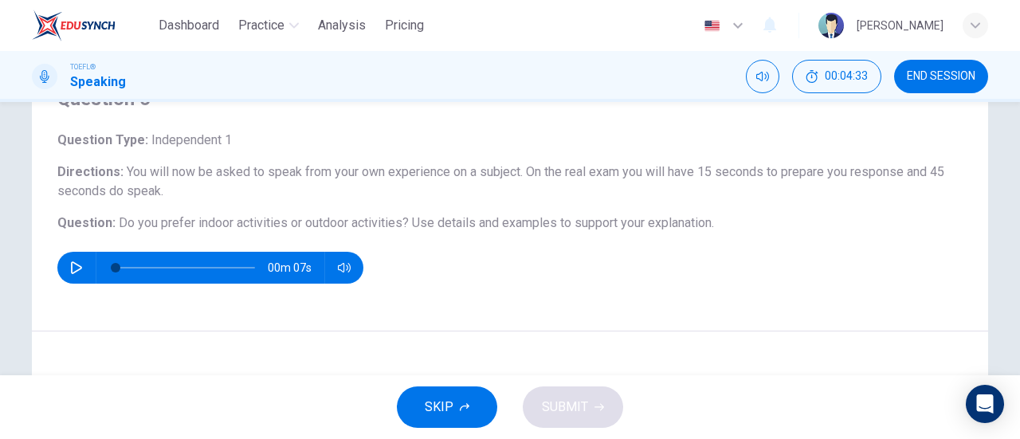
click at [70, 264] on icon "button" at bounding box center [76, 267] width 13 height 13
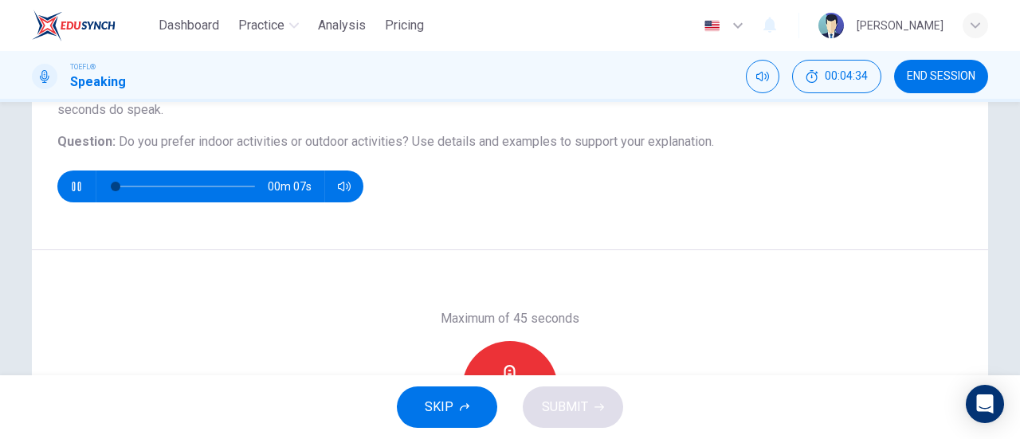
scroll to position [239, 0]
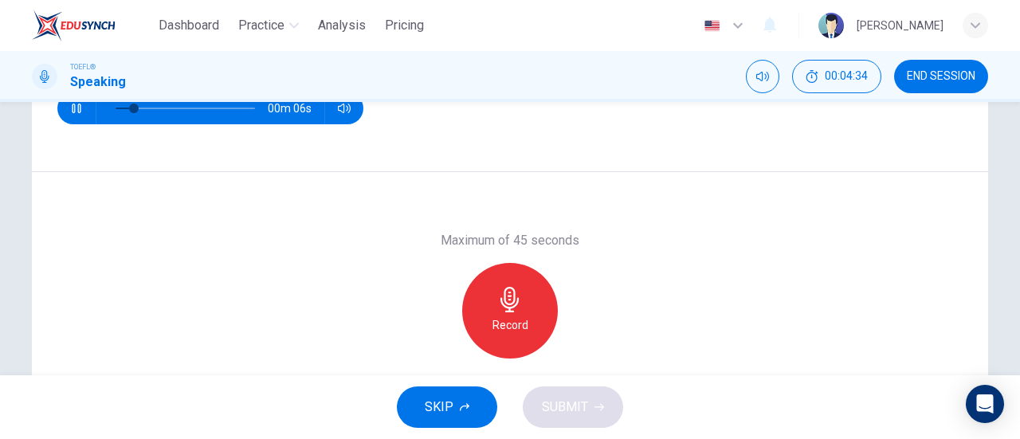
click at [481, 293] on div "Record" at bounding box center [510, 311] width 96 height 96
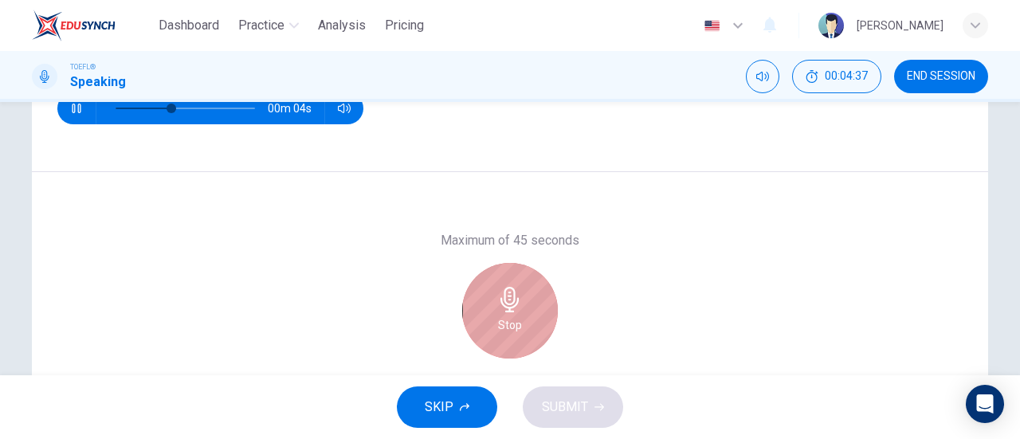
click at [497, 296] on icon "button" at bounding box center [510, 300] width 26 height 26
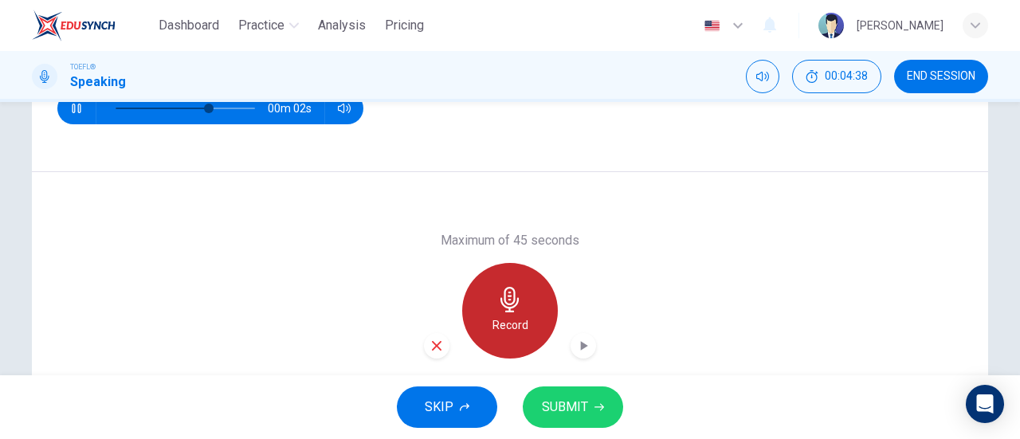
click at [505, 295] on icon "button" at bounding box center [510, 300] width 18 height 26
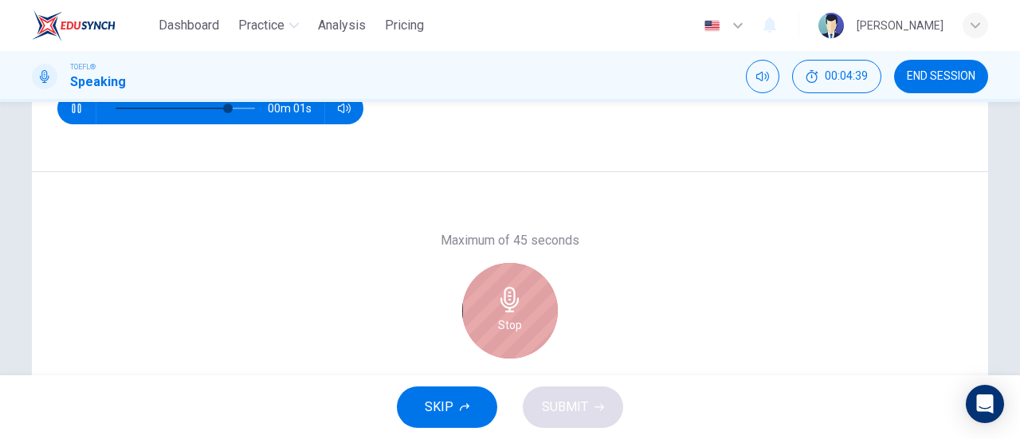
click at [521, 301] on div "Stop" at bounding box center [510, 311] width 96 height 96
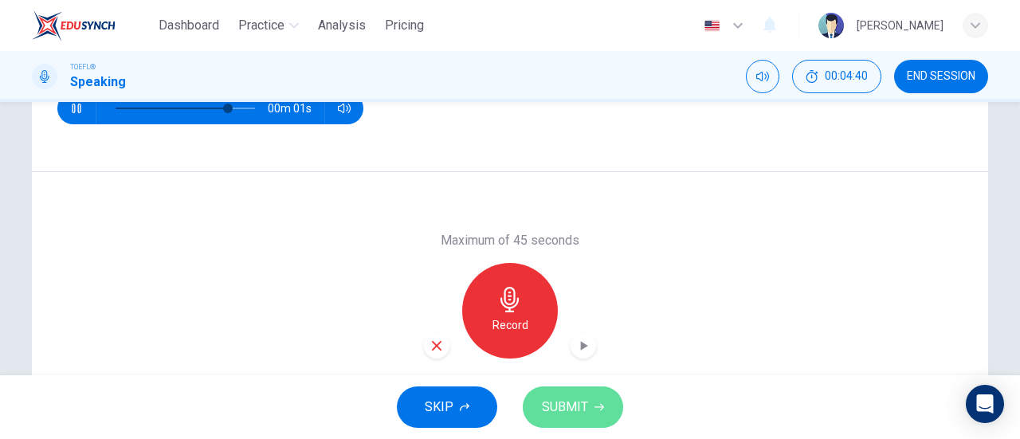
click at [560, 403] on span "SUBMIT" at bounding box center [565, 407] width 46 height 22
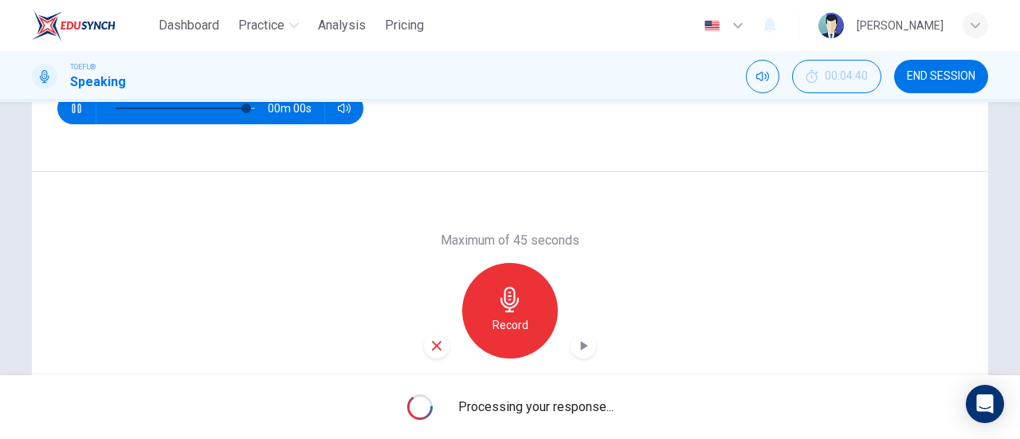
type input "0"
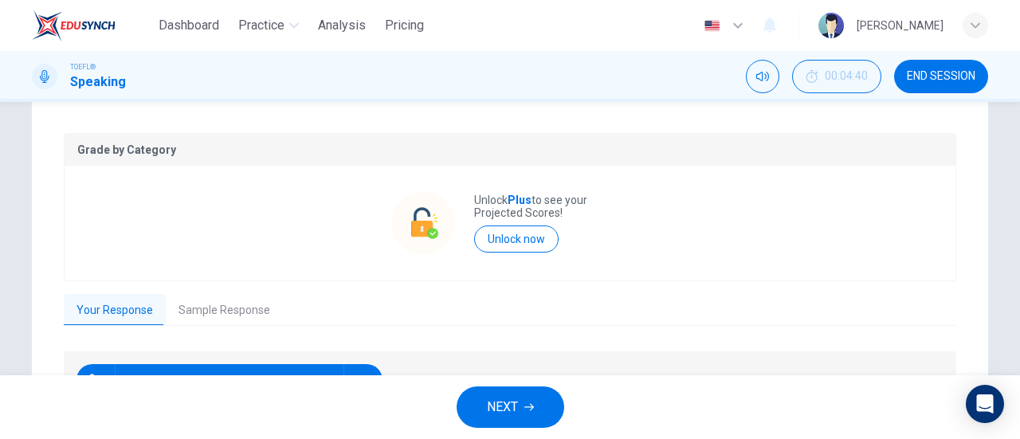
scroll to position [392, 0]
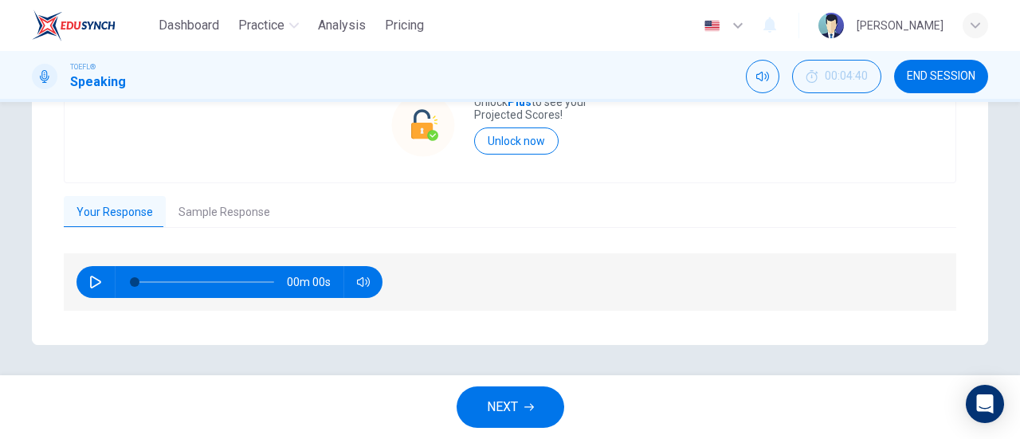
click at [227, 214] on button "Sample Response" at bounding box center [224, 212] width 117 height 33
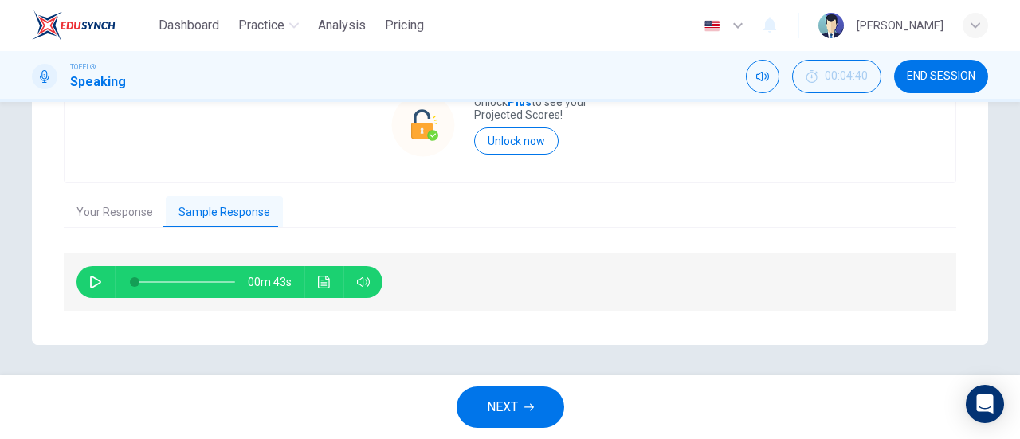
click at [84, 281] on button "button" at bounding box center [96, 282] width 26 height 32
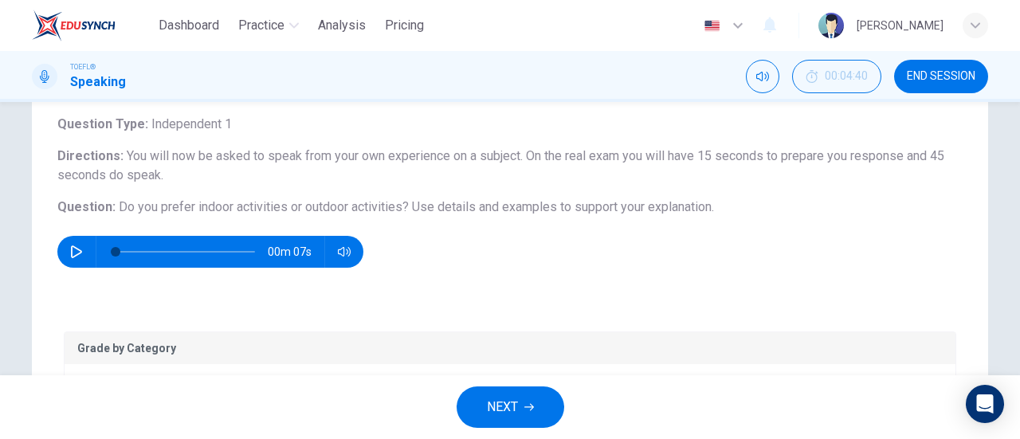
scroll to position [73, 0]
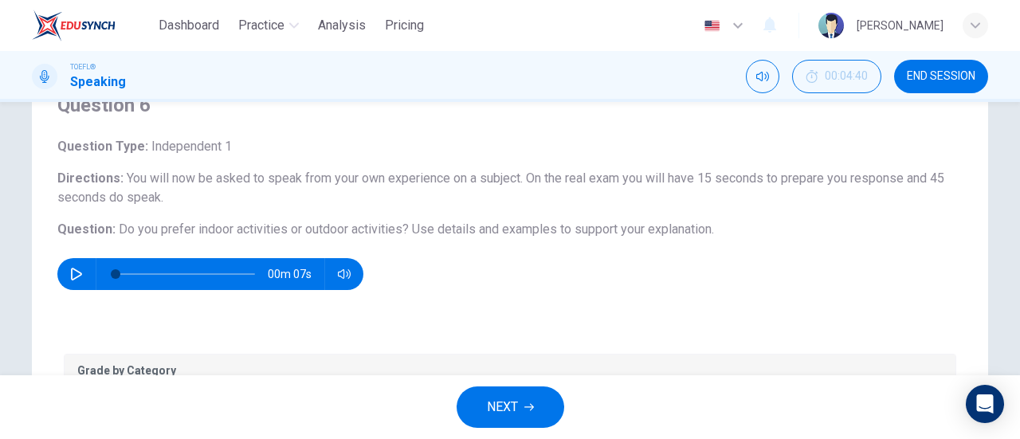
click at [643, 233] on span "Use details and examples to support your explanation." at bounding box center [563, 229] width 302 height 15
type input "0"
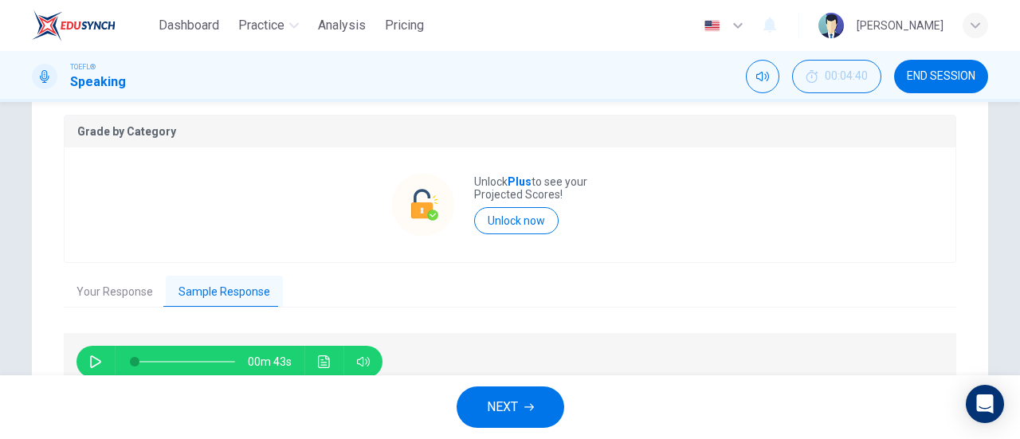
scroll to position [392, 0]
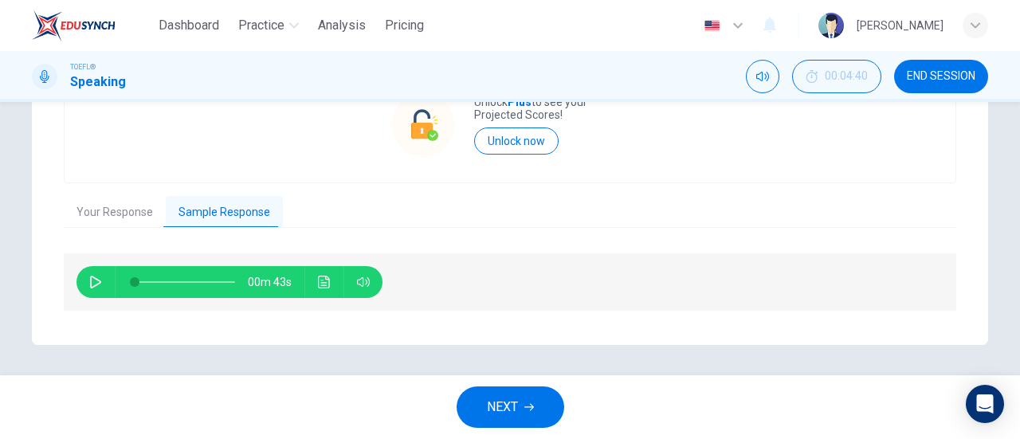
click at [509, 407] on span "NEXT" at bounding box center [502, 407] width 31 height 22
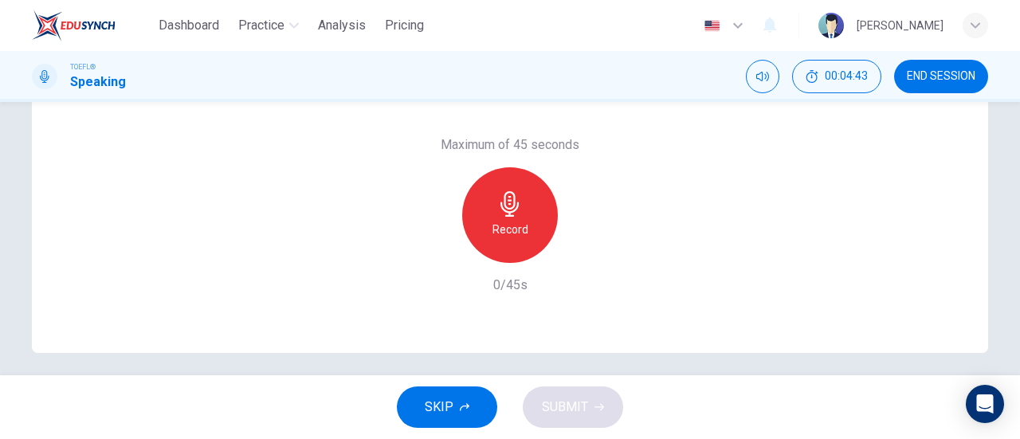
scroll to position [344, 0]
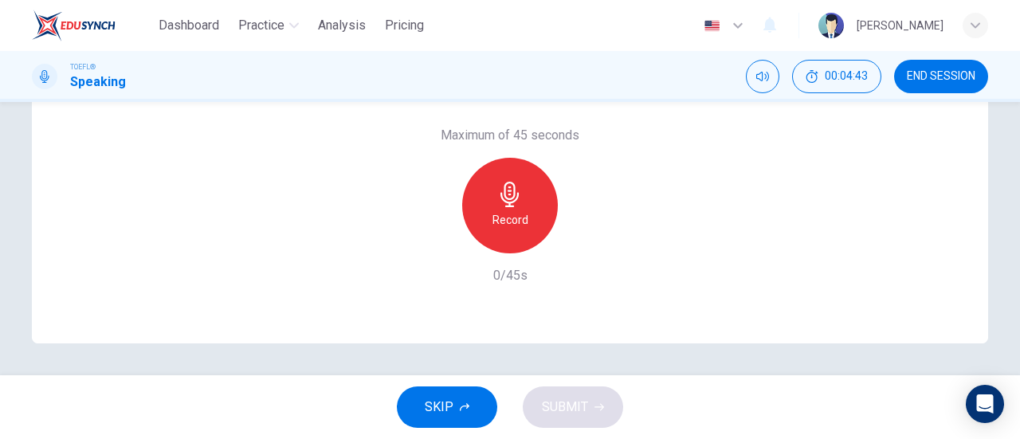
click at [505, 222] on h6 "Record" at bounding box center [511, 219] width 36 height 19
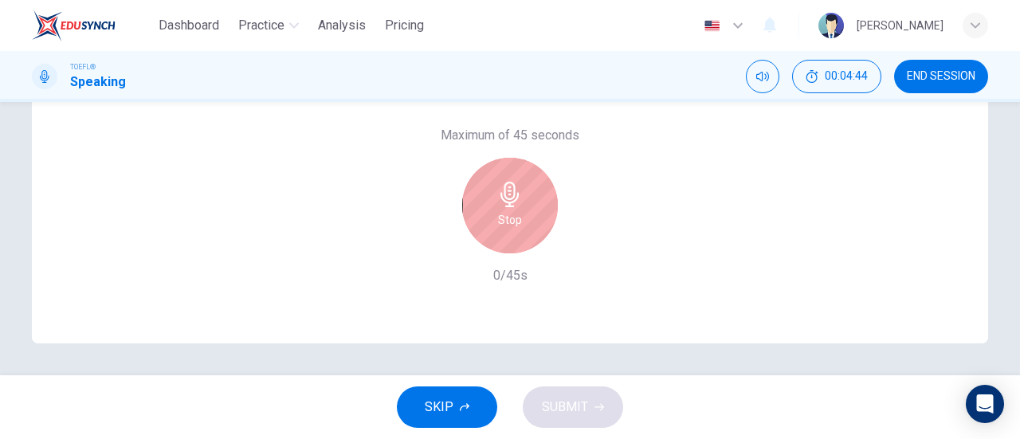
click at [499, 201] on icon "button" at bounding box center [510, 195] width 26 height 26
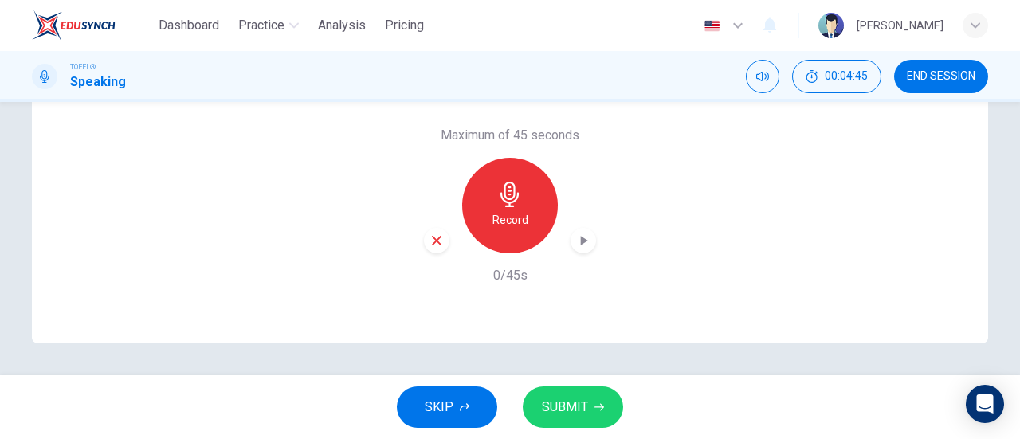
click at [578, 399] on span "SUBMIT" at bounding box center [565, 407] width 46 height 22
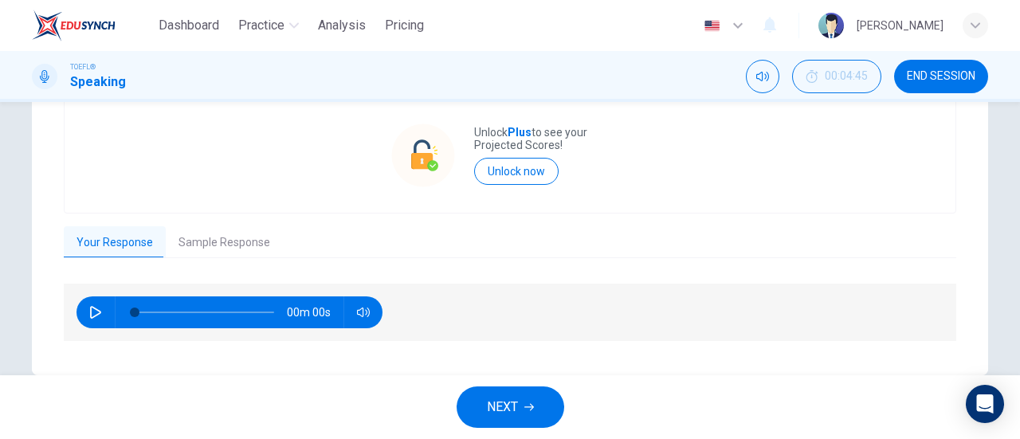
scroll to position [392, 0]
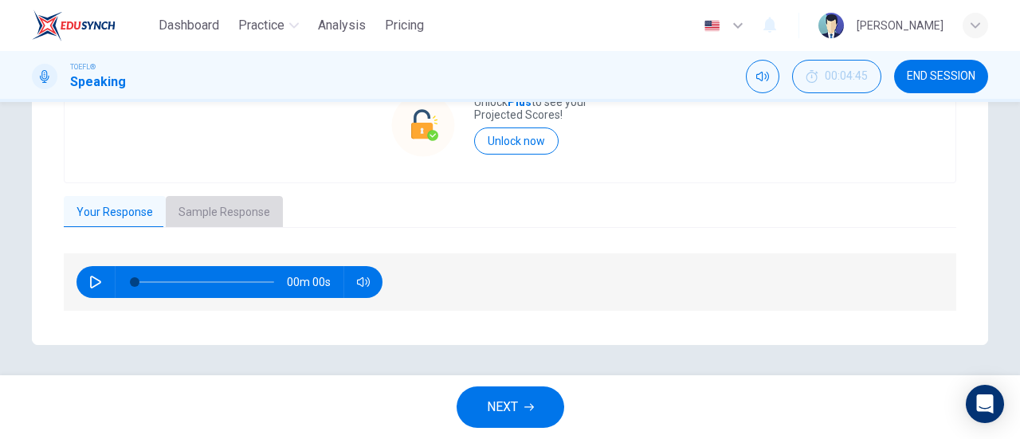
click at [209, 205] on button "Sample Response" at bounding box center [224, 212] width 117 height 33
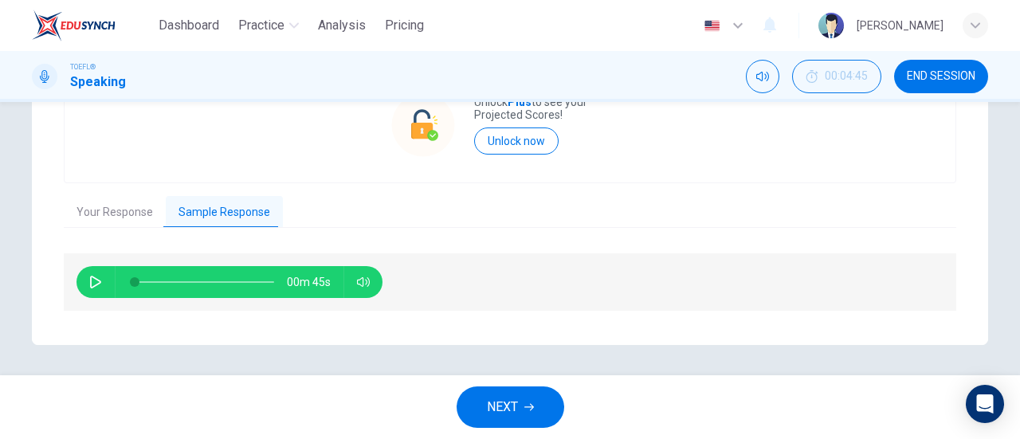
click at [93, 276] on icon "button" at bounding box center [95, 282] width 13 height 13
type input "0"
